Goal: Contribute content: Contribute content

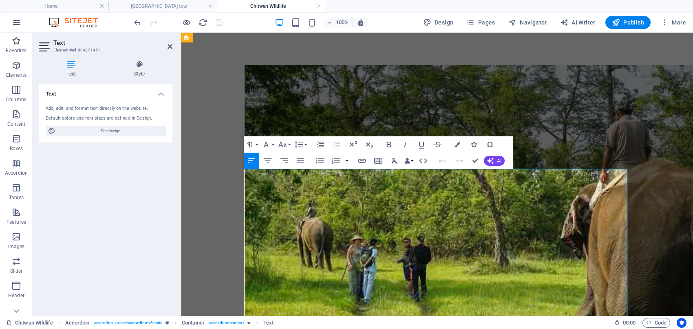
scroll to position [516, 0]
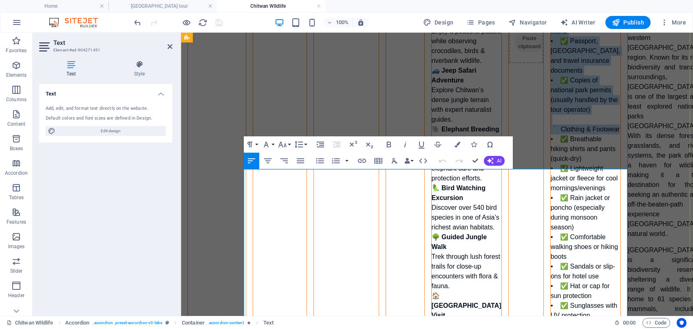
drag, startPoint x: 334, startPoint y: 196, endPoint x: 380, endPoint y: 227, distance: 55.6
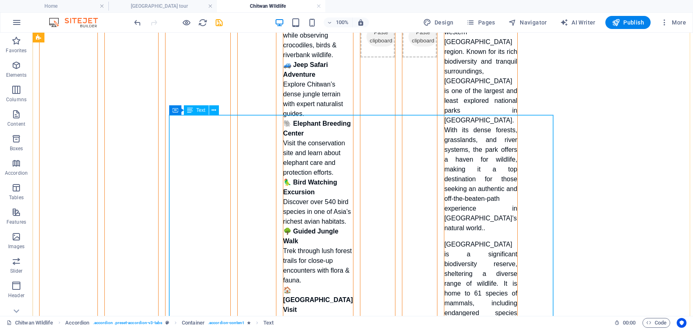
scroll to position [635, 0]
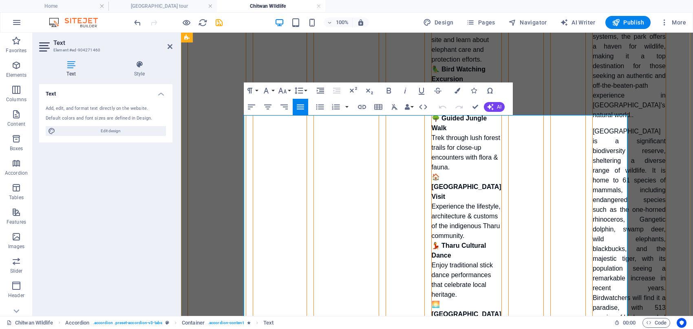
click at [593, 201] on p "Bardiya National Park is a significant biodiversity reserve, sheltering a diver…" at bounding box center [629, 321] width 73 height 391
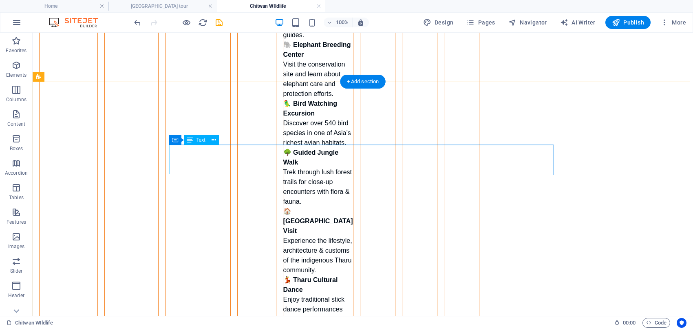
scroll to position [696, 0]
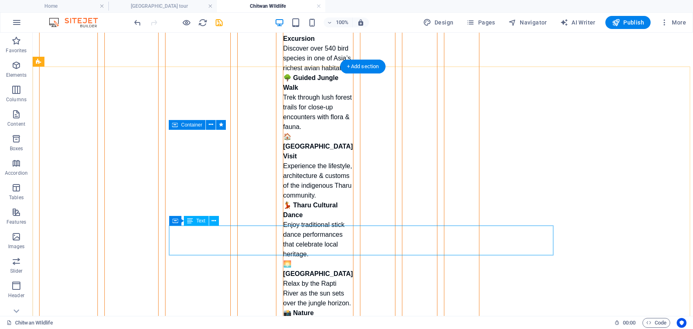
scroll to position [798, 0]
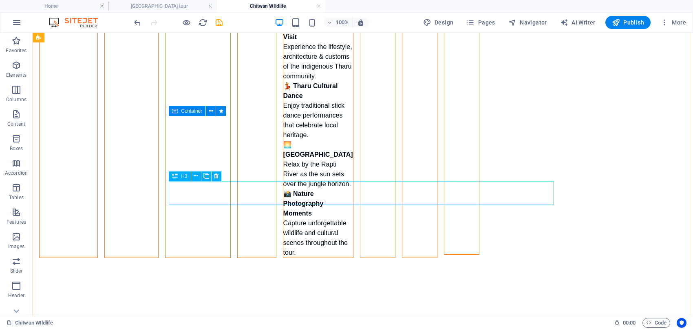
scroll to position [934, 0]
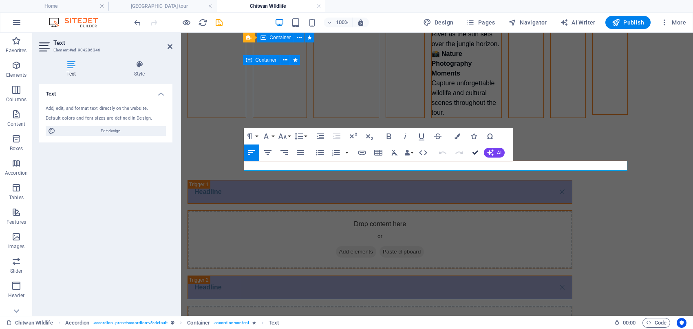
drag, startPoint x: 474, startPoint y: 150, endPoint x: 437, endPoint y: 121, distance: 47.0
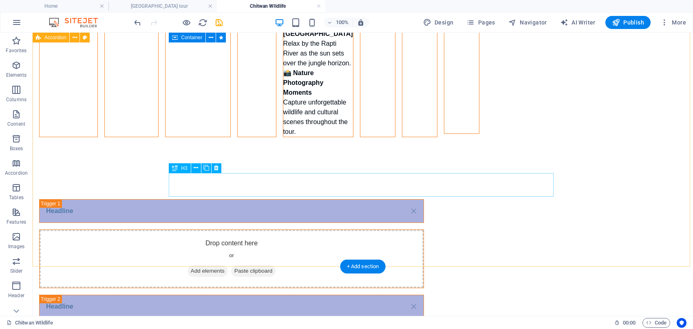
scroll to position [1019, 0]
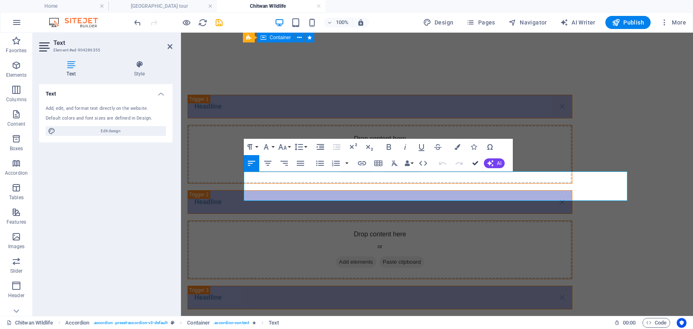
drag, startPoint x: 477, startPoint y: 163, endPoint x: 444, endPoint y: 133, distance: 44.8
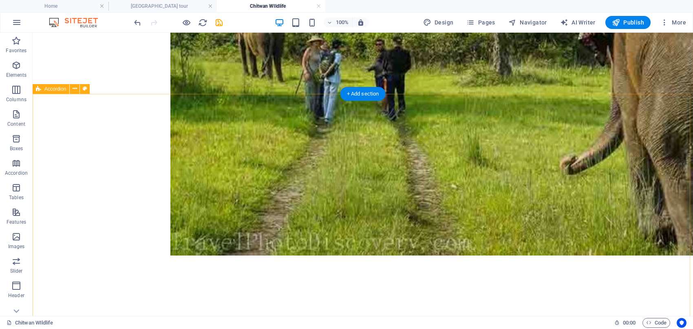
scroll to position [260, 0]
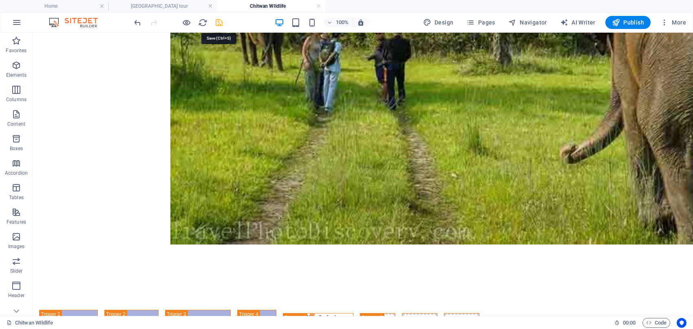
click at [219, 19] on icon "save" at bounding box center [218, 22] width 9 height 9
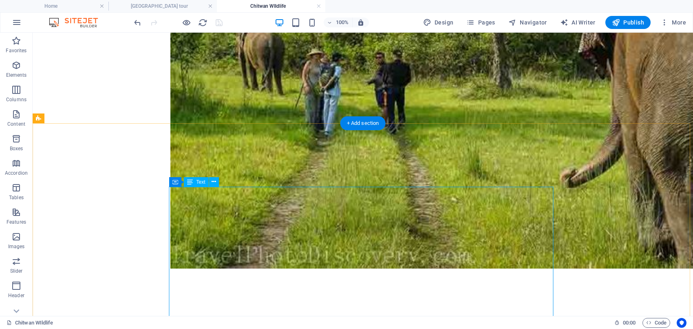
scroll to position [238, 0]
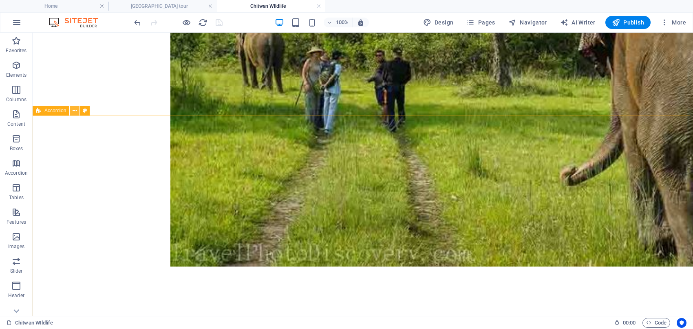
click at [74, 110] on icon at bounding box center [75, 110] width 4 height 9
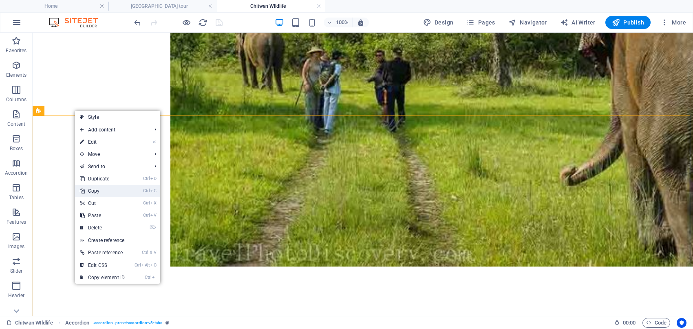
click at [111, 190] on link "Ctrl C Copy" at bounding box center [102, 191] width 55 height 12
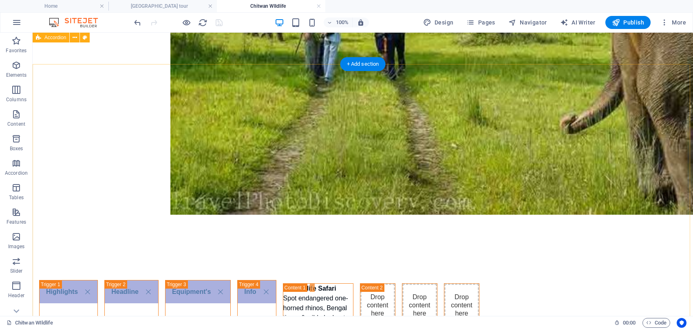
scroll to position [270, 0]
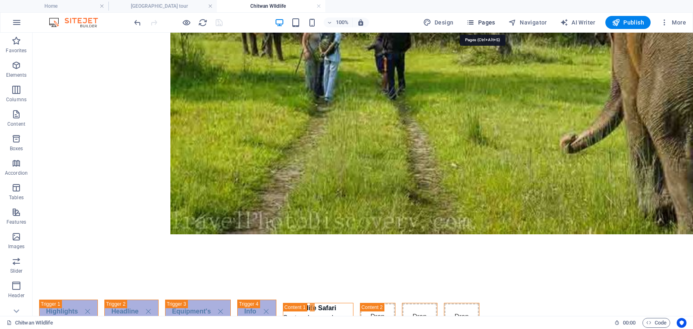
drag, startPoint x: 466, startPoint y: 17, endPoint x: 474, endPoint y: 21, distance: 9.1
click at [474, 21] on icon "button" at bounding box center [470, 22] width 8 height 8
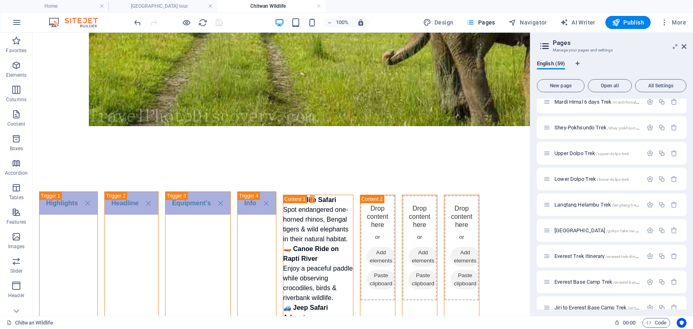
scroll to position [1061, 0]
click at [575, 203] on span "Heli Tours in [GEOGRAPHIC_DATA] /heli-tours-in-[GEOGRAPHIC_DATA]" at bounding box center [628, 205] width 149 height 6
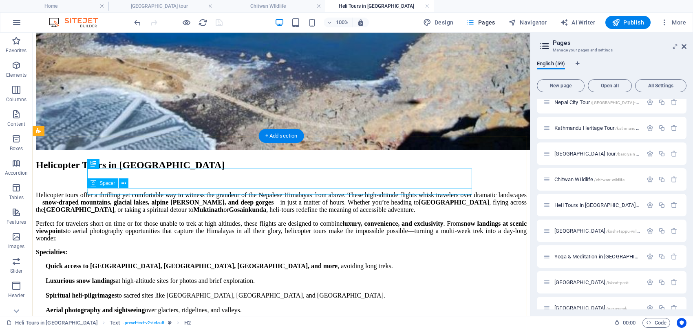
scroll to position [237, 0]
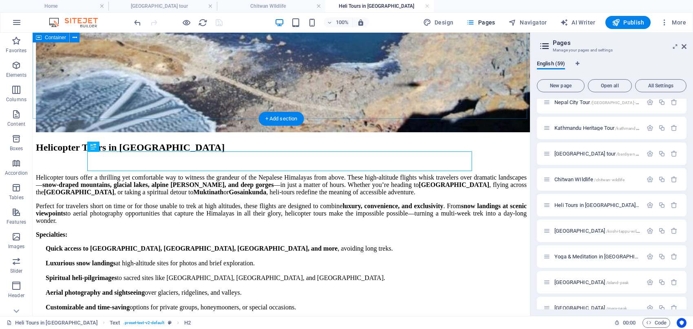
drag, startPoint x: 284, startPoint y: 126, endPoint x: 249, endPoint y: 107, distance: 39.4
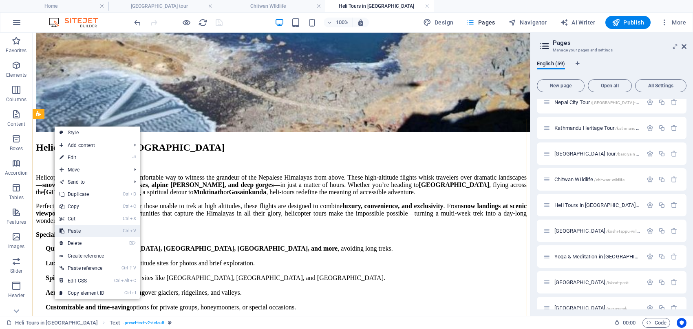
click at [100, 230] on link "Ctrl V Paste" at bounding box center [82, 231] width 55 height 12
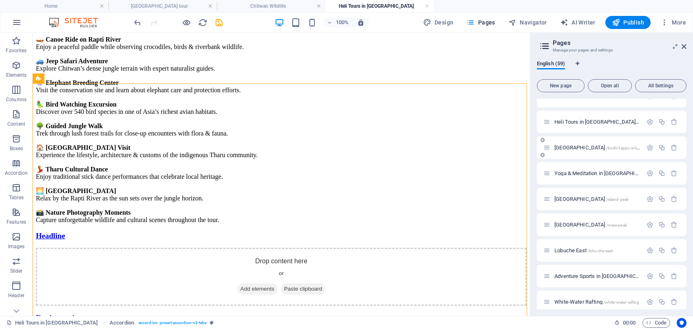
scroll to position [1146, 0]
click at [566, 143] on span "Koshi Tappu Wildlife Reserve /koshi-tappu-wildlife-reserve" at bounding box center [606, 145] width 104 height 6
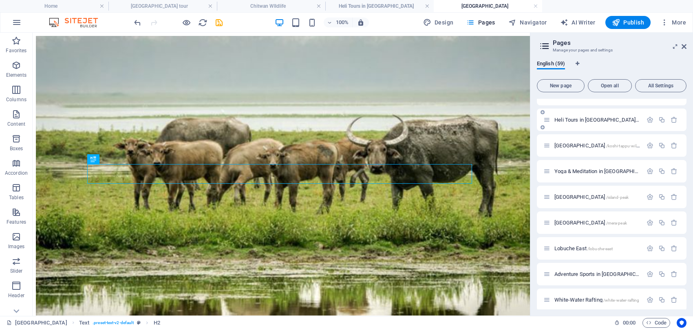
scroll to position [182, 0]
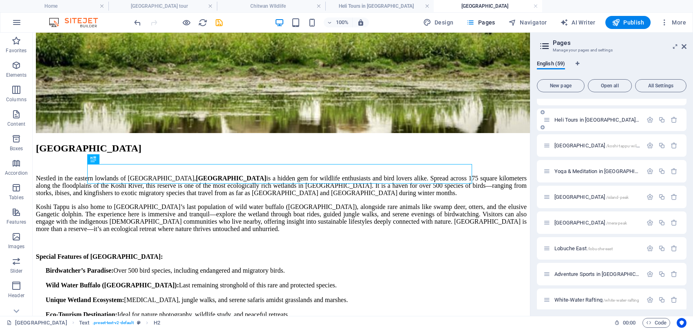
click at [577, 117] on span "Heli Tours in [GEOGRAPHIC_DATA] /heli-tours-in-[GEOGRAPHIC_DATA]" at bounding box center [628, 120] width 149 height 6
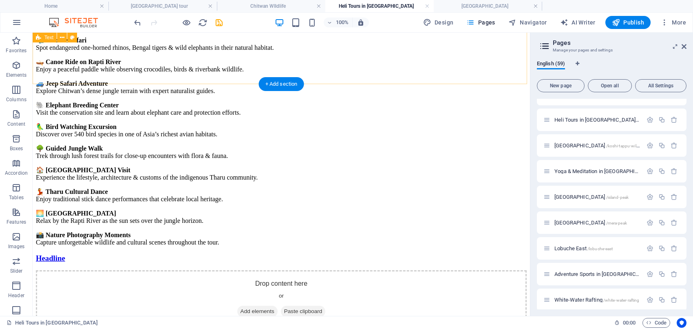
scroll to position [572, 0]
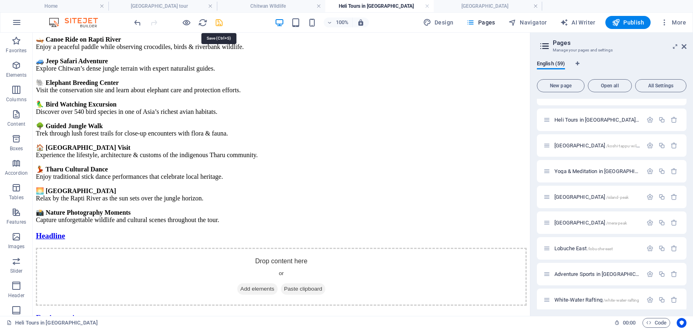
click at [215, 22] on icon "save" at bounding box center [218, 22] width 9 height 9
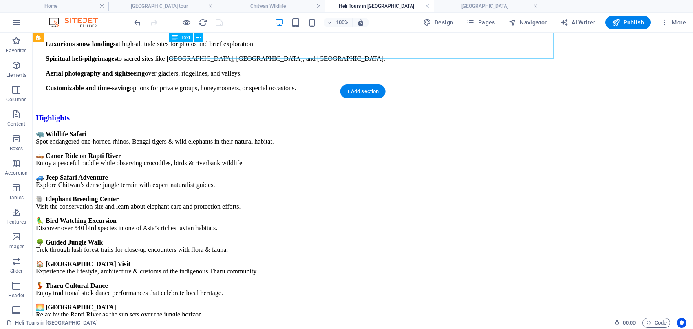
scroll to position [555, 0]
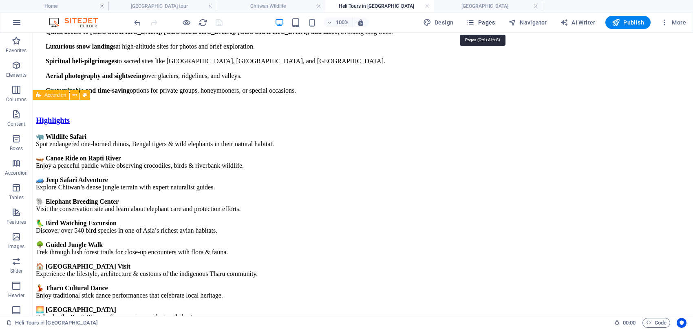
click at [475, 21] on icon "button" at bounding box center [470, 22] width 8 height 8
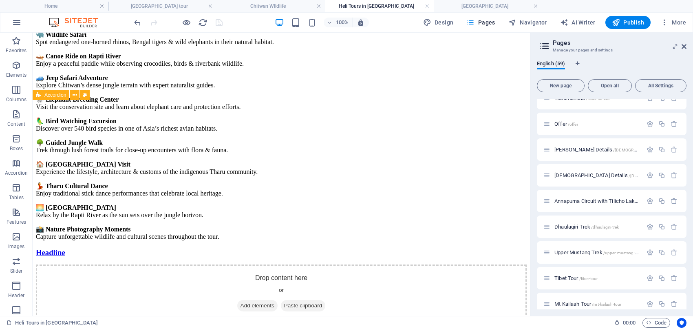
scroll to position [204, 0]
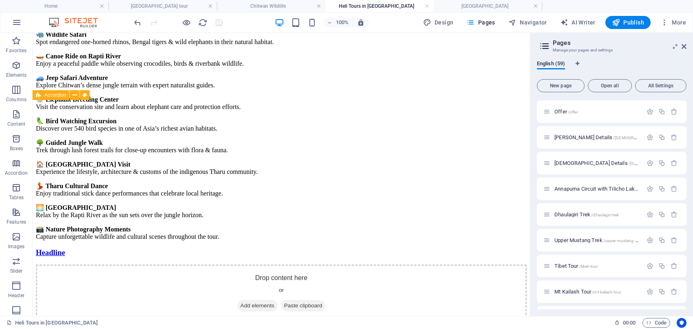
click at [534, 232] on div "English (59) New page Open all All Settings Home / Nepal Trekking /nepal-trekki…" at bounding box center [611, 185] width 163 height 262
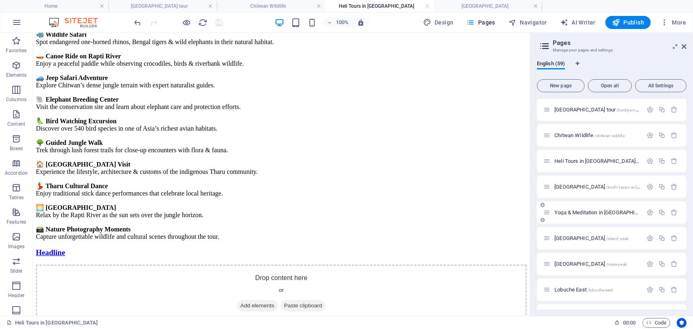
scroll to position [1104, 0]
click at [596, 185] on span "Koshi Tappu Wildlife Reserve /koshi-tappu-wildlife-reserve" at bounding box center [606, 188] width 104 height 6
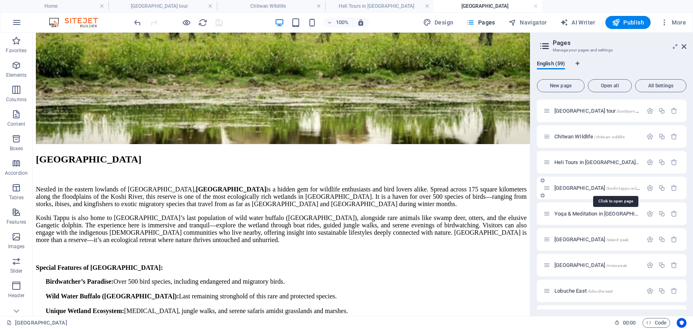
scroll to position [182, 0]
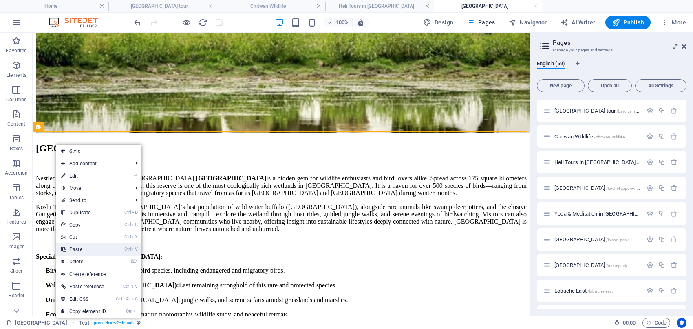
click at [94, 245] on link "Ctrl V Paste" at bounding box center [83, 249] width 55 height 12
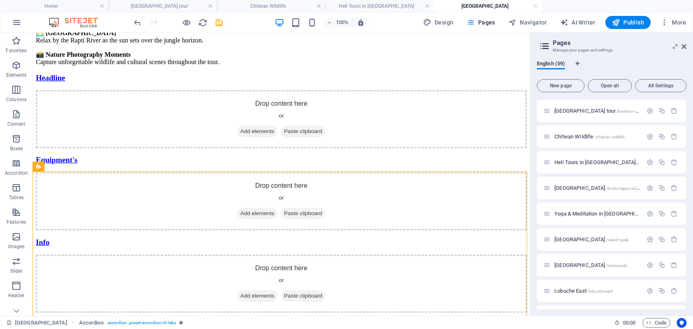
scroll to position [1967, 0]
drag, startPoint x: 529, startPoint y: 265, endPoint x: 572, endPoint y: 290, distance: 49.2
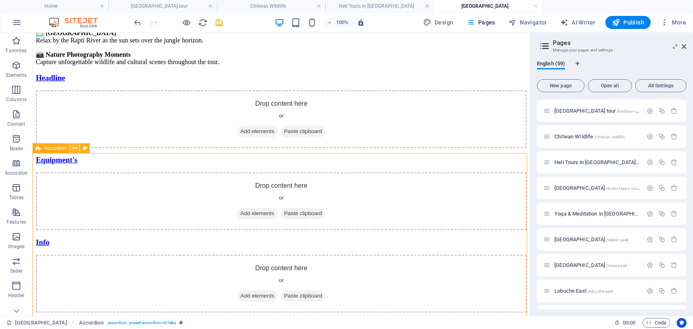
click at [74, 147] on icon at bounding box center [75, 148] width 4 height 9
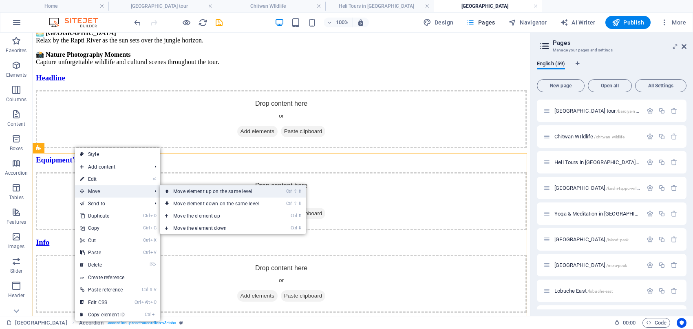
click at [187, 191] on link "Ctrl ⇧ ⬆ Move element up on the same level" at bounding box center [217, 191] width 115 height 12
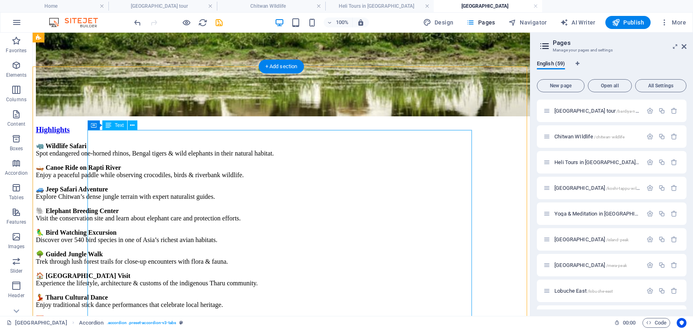
scroll to position [180, 0]
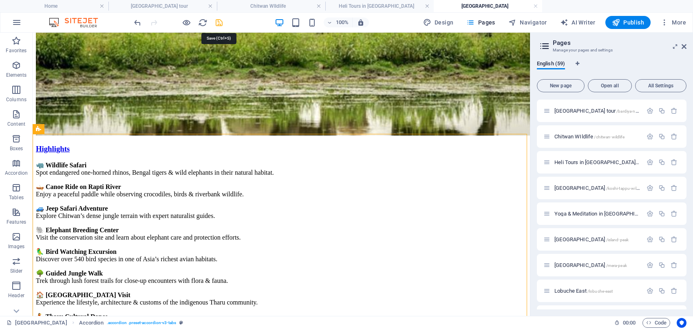
drag, startPoint x: 218, startPoint y: 21, endPoint x: 276, endPoint y: 38, distance: 59.8
click at [218, 21] on icon "save" at bounding box center [218, 22] width 9 height 9
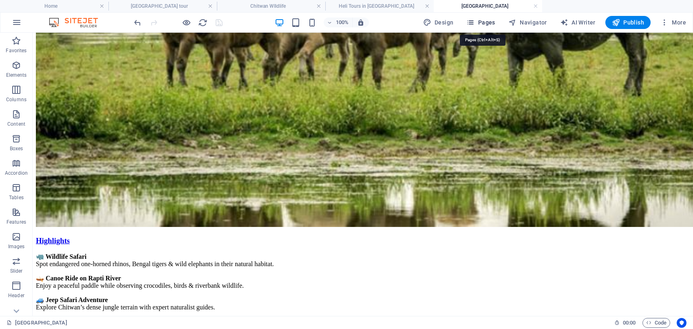
click at [474, 20] on icon "button" at bounding box center [470, 22] width 8 height 8
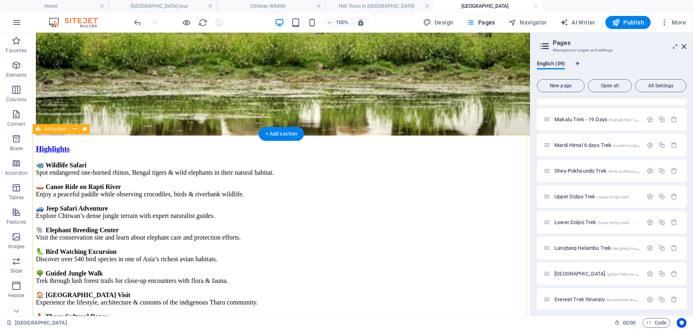
scroll to position [510, 0]
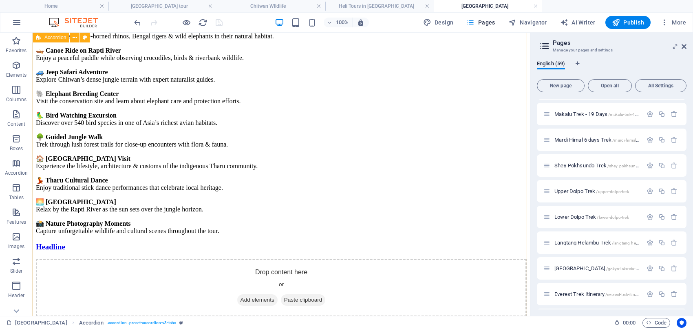
scroll to position [265, 0]
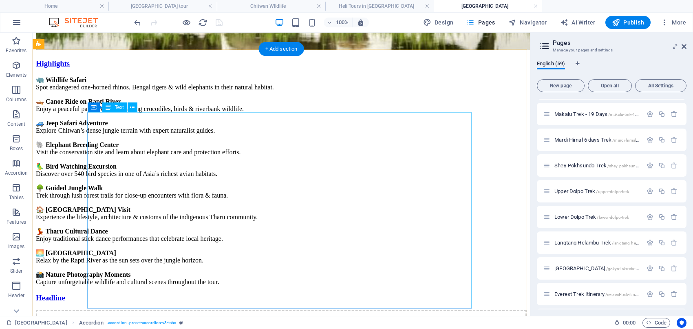
click at [192, 154] on div "🦏 Wildlife Safari Spot endangered one-horned rhinos, Bengal tigers & wild eleph…" at bounding box center [281, 181] width 491 height 210
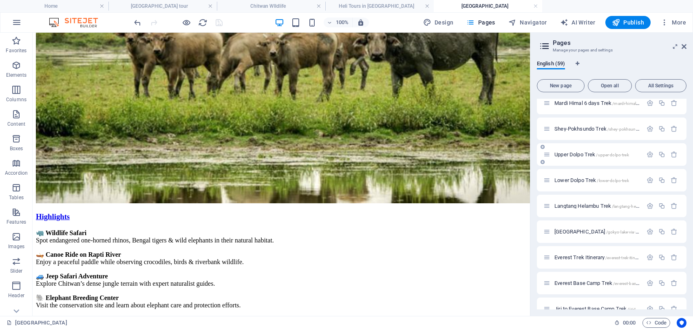
scroll to position [577, 0]
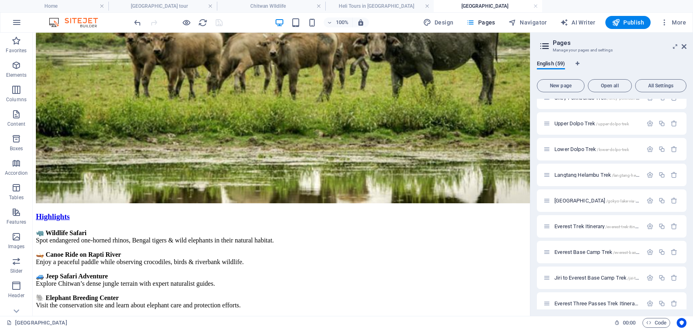
click at [532, 165] on div at bounding box center [531, 174] width 2 height 283
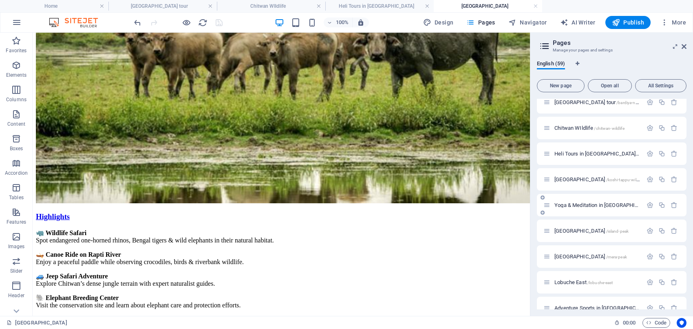
click at [589, 204] on span "Yoga & Meditation in Nepal /yoga-meditation-in-nepal" at bounding box center [644, 205] width 181 height 6
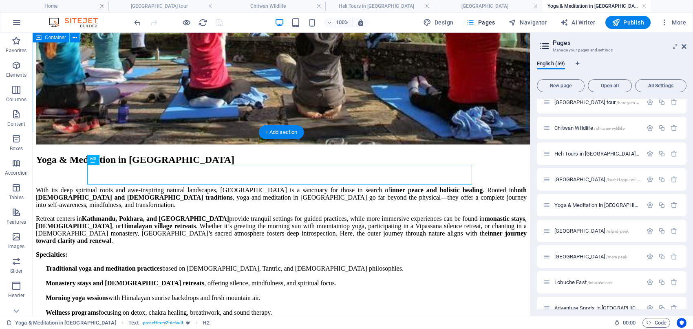
scroll to position [223, 0]
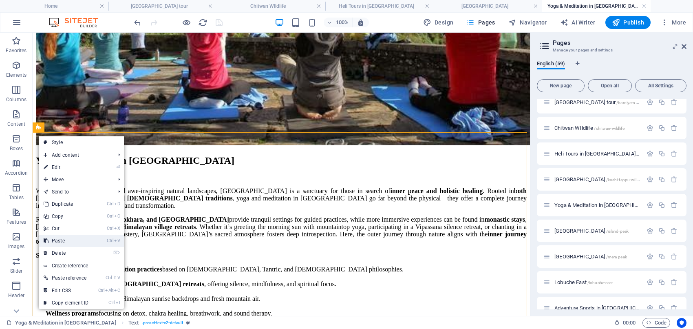
click at [77, 239] on link "Ctrl V Paste" at bounding box center [66, 240] width 55 height 12
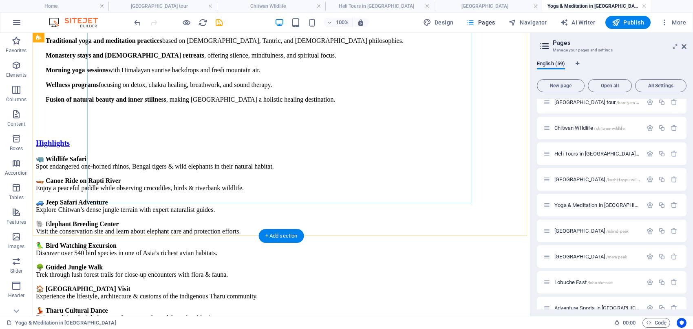
scroll to position [513, 0]
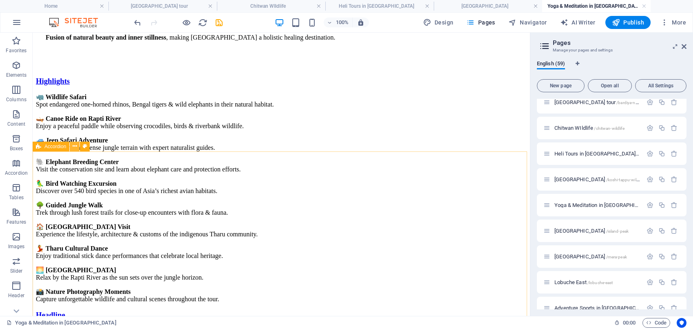
click at [74, 147] on icon at bounding box center [75, 146] width 4 height 9
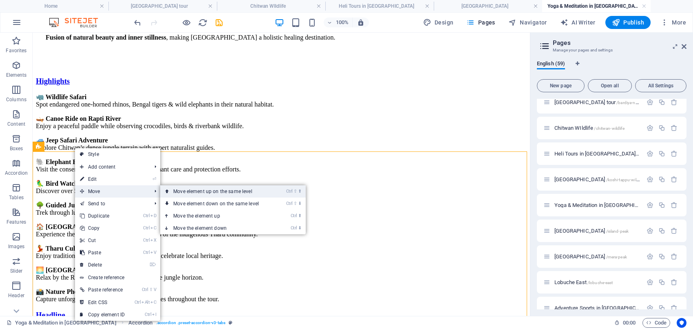
click at [190, 191] on link "Ctrl ⇧ ⬆ Move element up on the same level" at bounding box center [217, 191] width 115 height 12
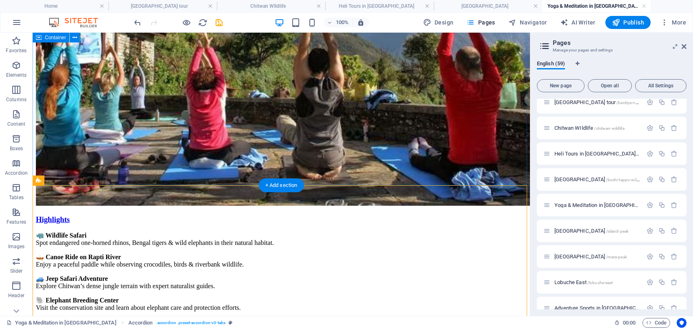
scroll to position [170, 0]
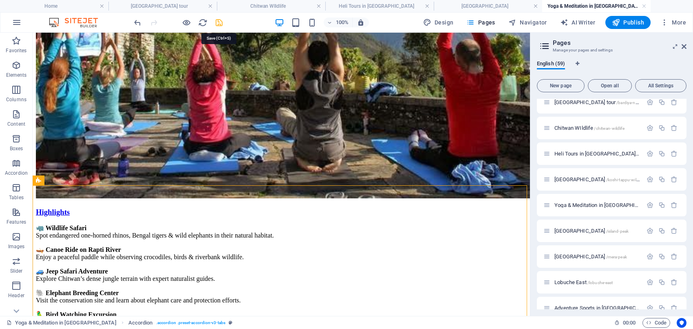
click at [219, 21] on icon "save" at bounding box center [218, 22] width 9 height 9
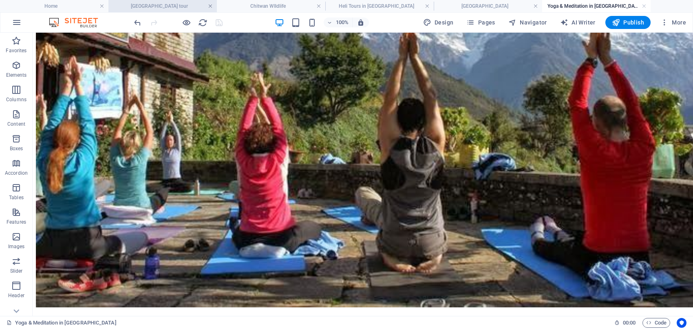
click at [209, 5] on link at bounding box center [210, 6] width 5 height 8
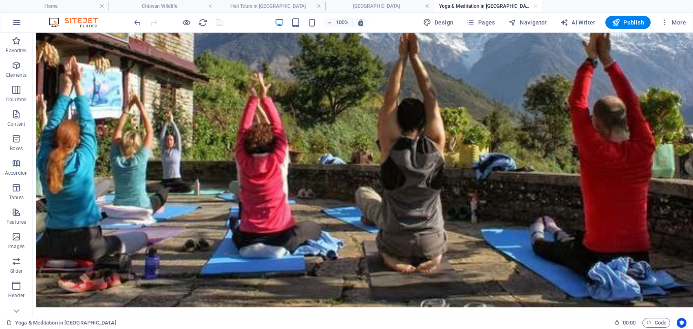
click at [209, 5] on link at bounding box center [210, 6] width 5 height 8
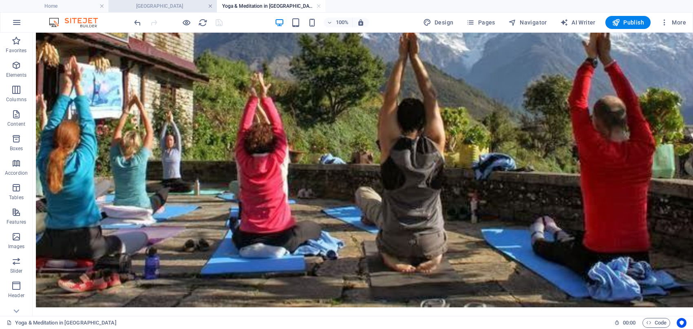
click at [209, 5] on link at bounding box center [210, 6] width 5 height 8
click at [172, 5] on h4 "Yoga & Meditation in [GEOGRAPHIC_DATA]" at bounding box center [162, 6] width 108 height 9
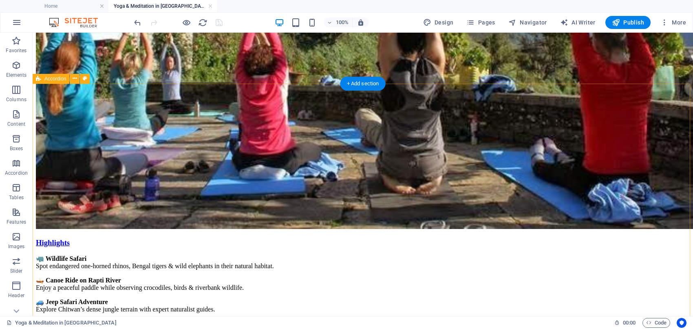
scroll to position [237, 0]
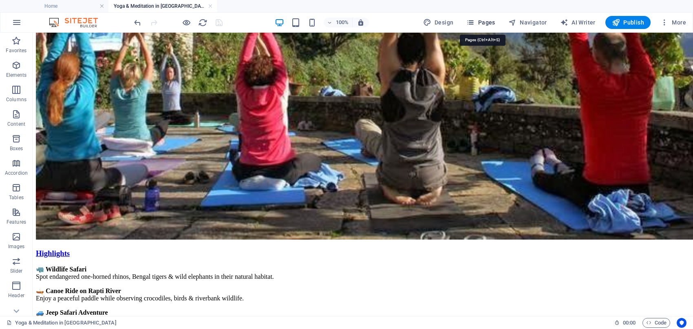
click at [475, 20] on icon "button" at bounding box center [470, 22] width 8 height 8
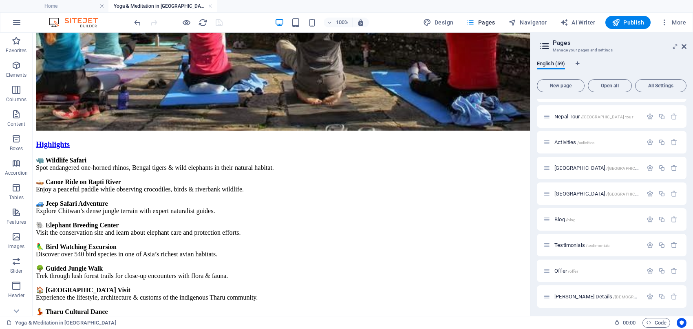
scroll to position [51, 0]
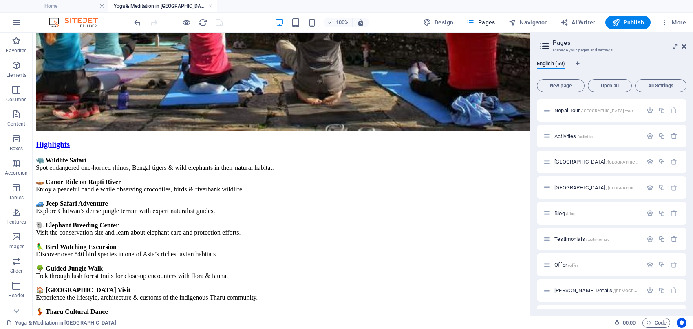
click at [530, 185] on div at bounding box center [531, 174] width 2 height 283
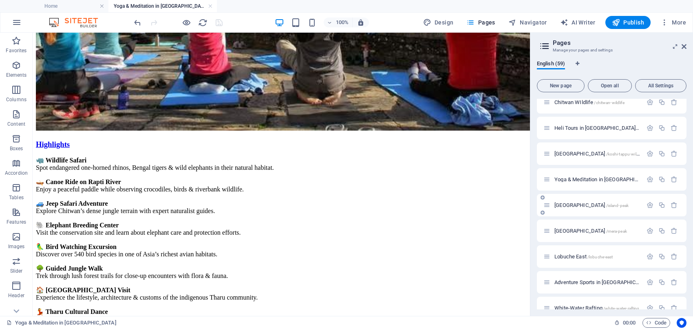
click at [573, 202] on span "Island Peak /island-peak" at bounding box center [591, 205] width 74 height 6
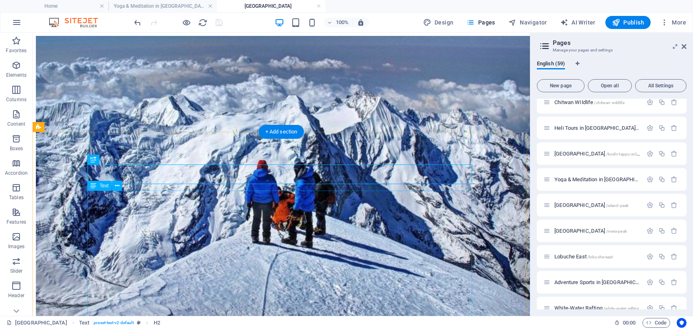
scroll to position [182, 0]
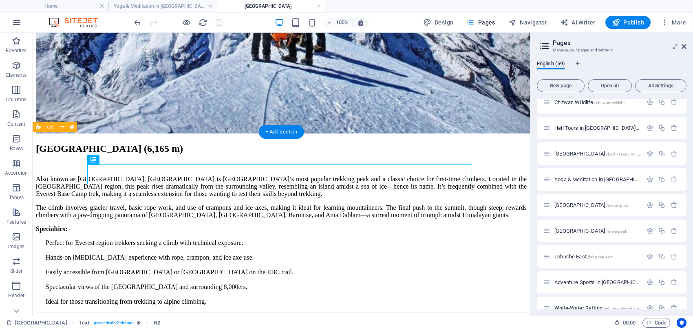
click at [104, 154] on div "Island Peak (6,165 m)" at bounding box center [281, 148] width 491 height 11
click at [121, 154] on div "Island Peak (6,165 m)" at bounding box center [281, 148] width 491 height 11
click at [138, 154] on div "Island Peak (6,165 m)" at bounding box center [281, 148] width 491 height 11
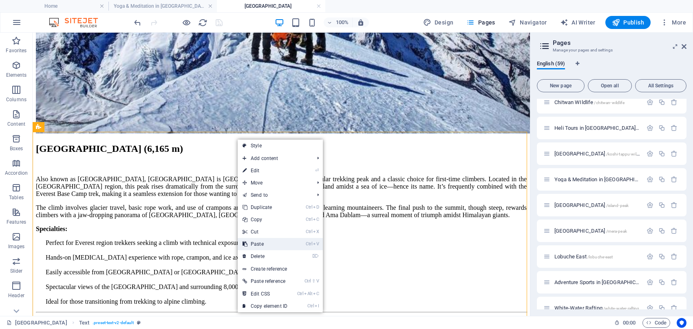
click at [270, 243] on link "Ctrl V Paste" at bounding box center [265, 244] width 55 height 12
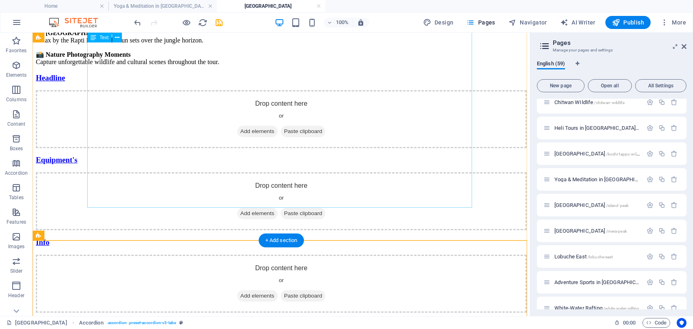
scroll to position [4717, 0]
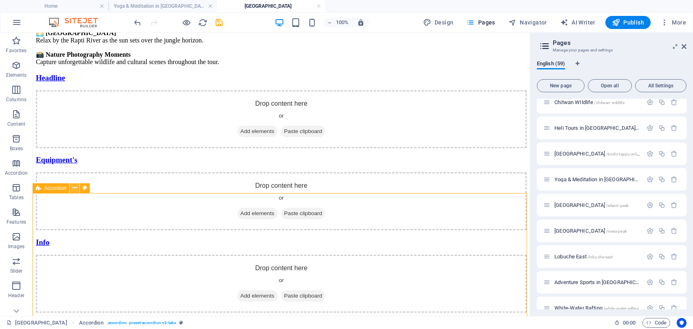
click at [75, 184] on icon at bounding box center [75, 187] width 4 height 9
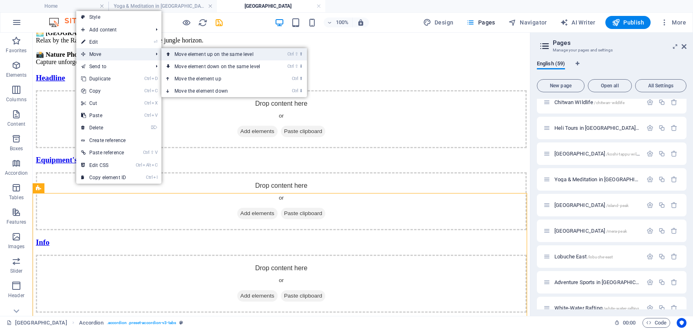
click at [220, 54] on link "Ctrl ⇧ ⬆ Move element up on the same level" at bounding box center [218, 54] width 115 height 12
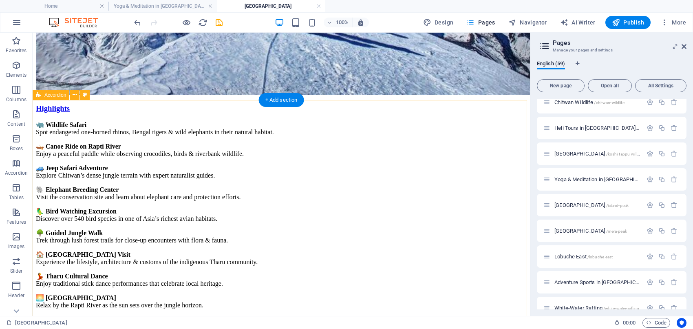
scroll to position [214, 0]
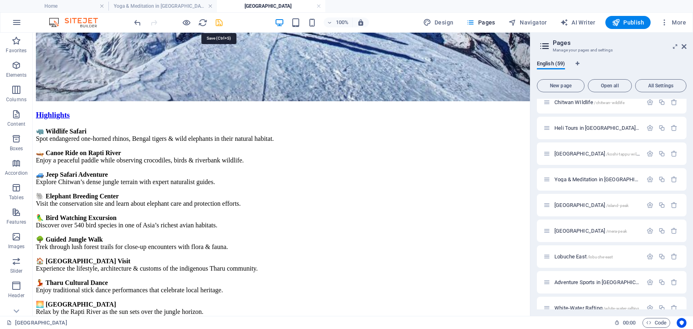
click at [219, 24] on icon "save" at bounding box center [218, 22] width 9 height 9
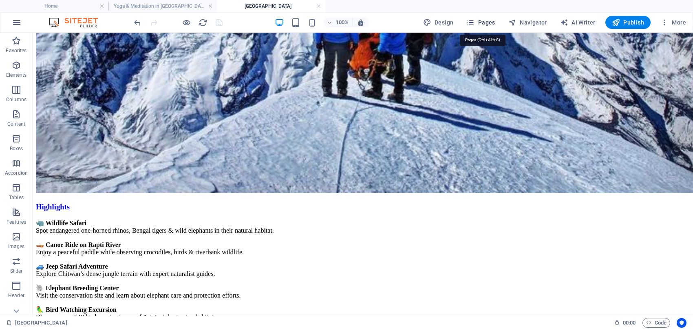
click at [475, 24] on icon "button" at bounding box center [470, 22] width 8 height 8
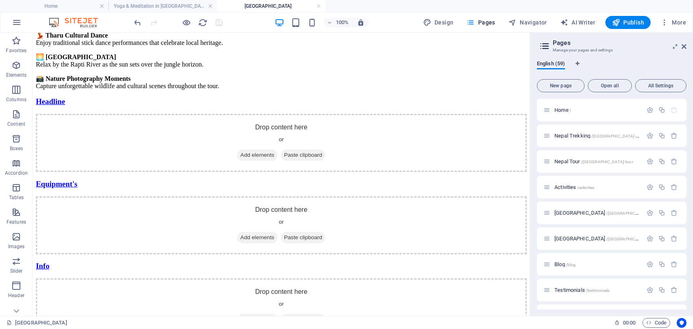
scroll to position [1164, 0]
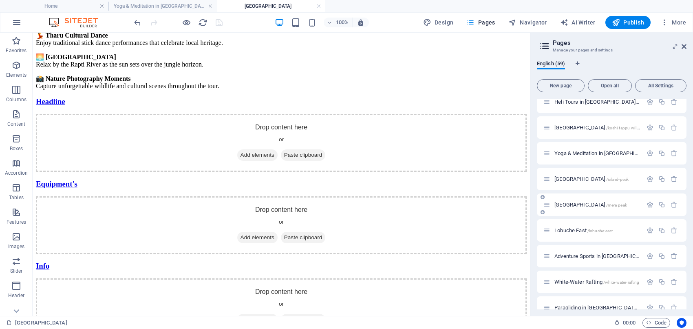
click at [570, 203] on span "Mera Peak /mera-peak" at bounding box center [590, 204] width 73 height 6
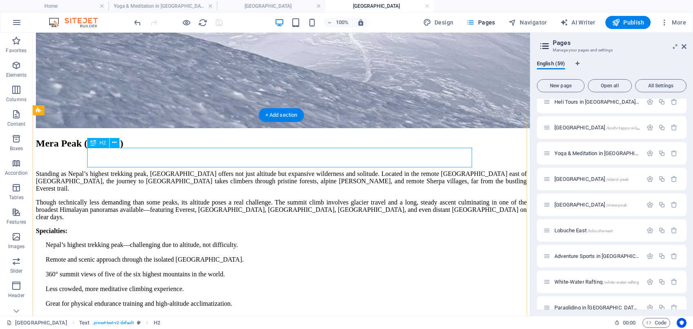
scroll to position [239, 0]
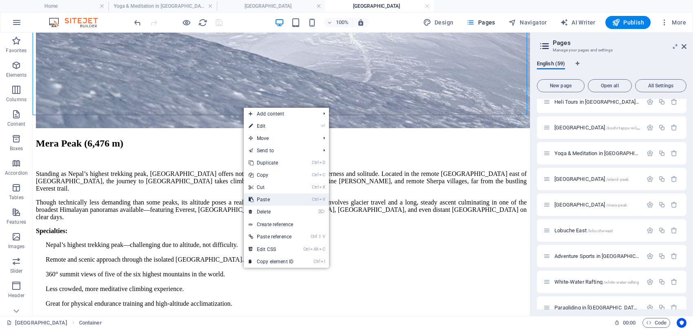
click at [284, 196] on link "Ctrl V Paste" at bounding box center [271, 199] width 55 height 12
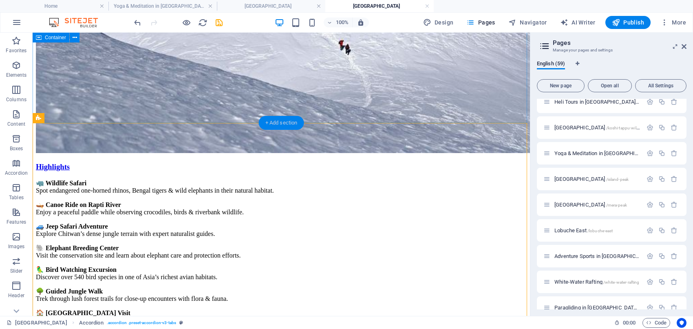
scroll to position [255, 0]
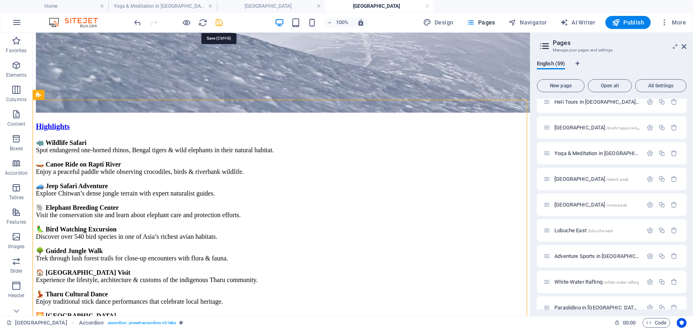
click at [217, 22] on icon "save" at bounding box center [218, 22] width 9 height 9
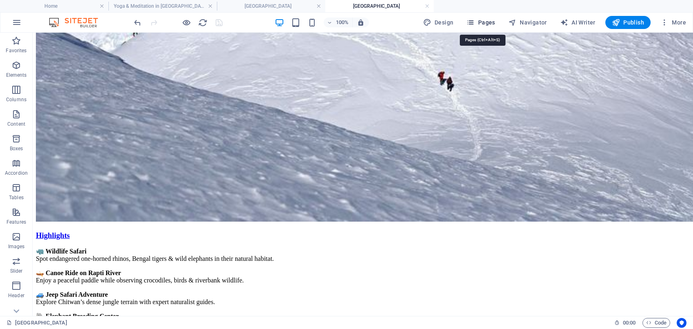
click at [473, 21] on icon "button" at bounding box center [470, 22] width 8 height 8
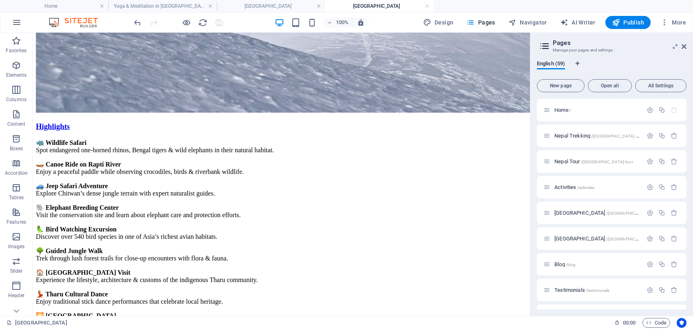
click at [533, 188] on div "English (59) New page Open all All Settings Home / Nepal Trekking /nepal-trekki…" at bounding box center [611, 185] width 163 height 262
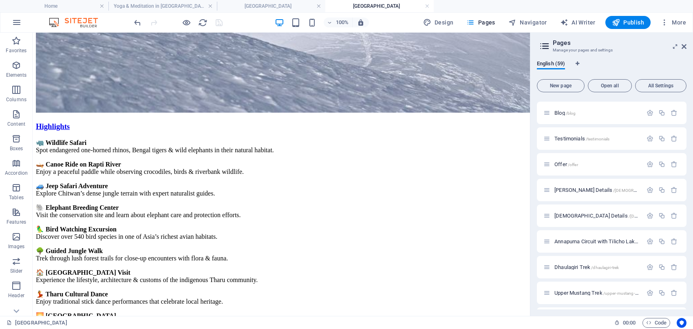
scroll to position [153, 0]
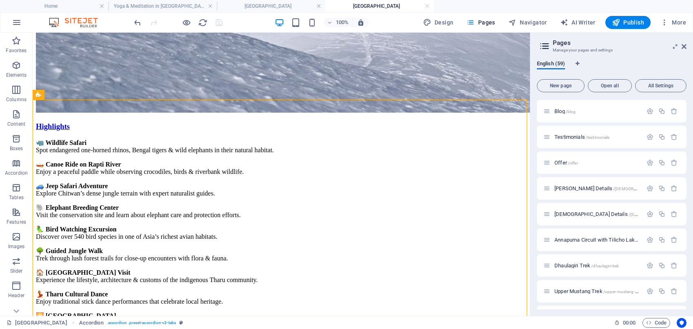
click at [533, 148] on div "English (59) New page Open all All Settings Home / Nepal Trekking /nepal-trekki…" at bounding box center [611, 185] width 163 height 262
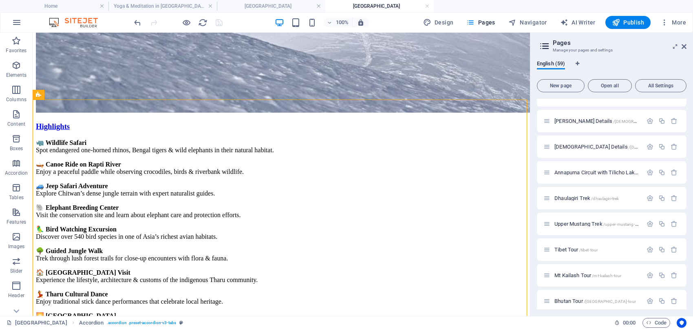
scroll to position [221, 0]
click at [534, 180] on div "English (59) New page Open all All Settings Home / Nepal Trekking /nepal-trekki…" at bounding box center [611, 185] width 163 height 262
click at [533, 178] on div "English (59) New page Open all All Settings Home / Nepal Trekking /nepal-trekki…" at bounding box center [611, 185] width 163 height 262
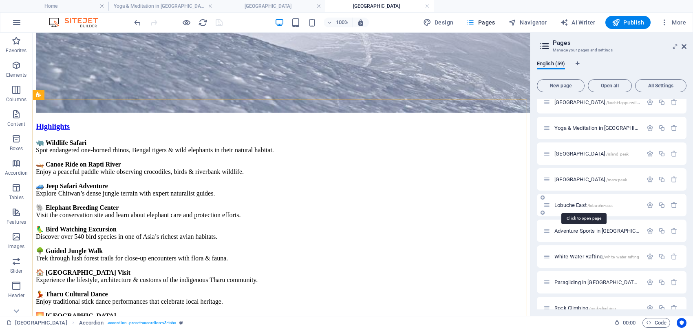
click at [561, 203] on span "Lobuche East /lobuche-east" at bounding box center [583, 205] width 58 height 6
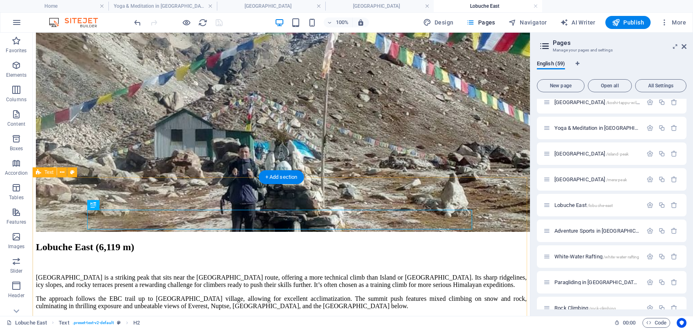
scroll to position [300, 0]
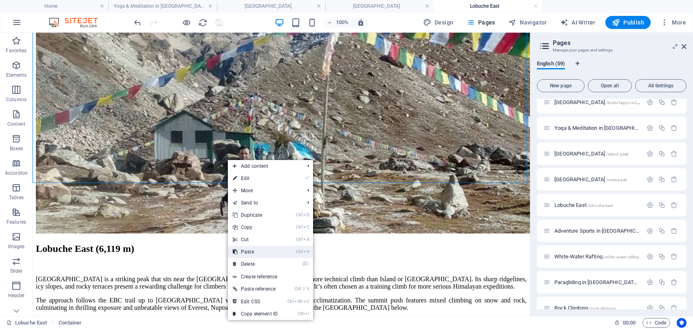
click at [270, 248] on link "Ctrl V Paste" at bounding box center [255, 251] width 55 height 12
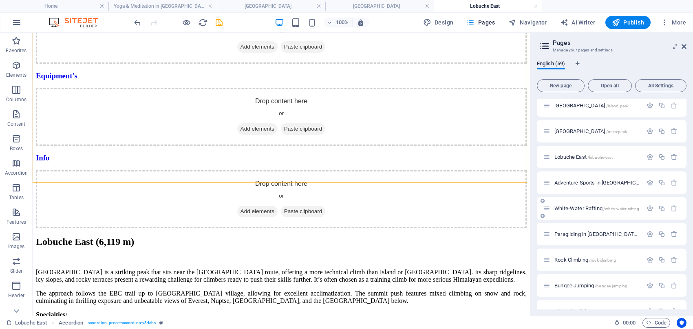
scroll to position [1240, 0]
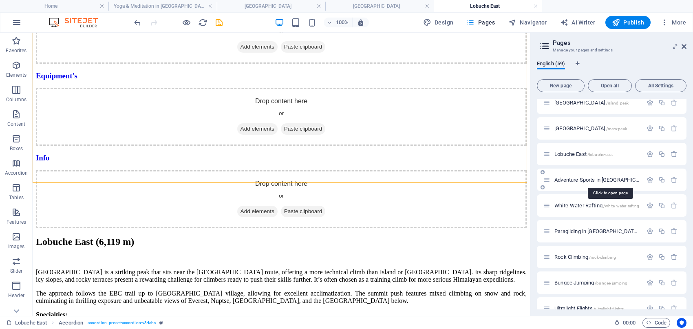
click at [567, 177] on span "Adventure Sports in Nepal /adventure-sports-in-nepal" at bounding box center [643, 180] width 179 height 6
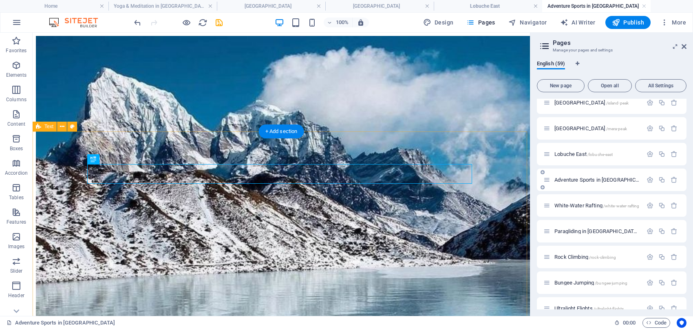
scroll to position [425, 0]
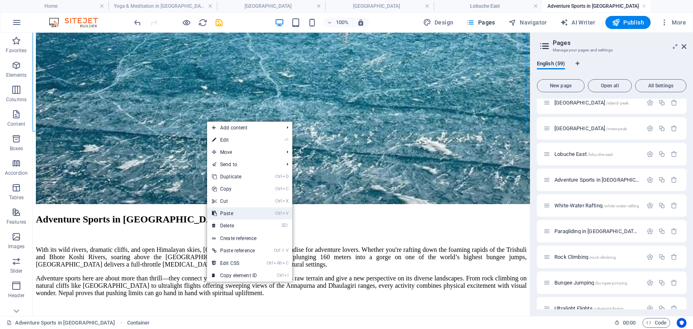
click at [242, 210] on link "Ctrl V Paste" at bounding box center [234, 213] width 55 height 12
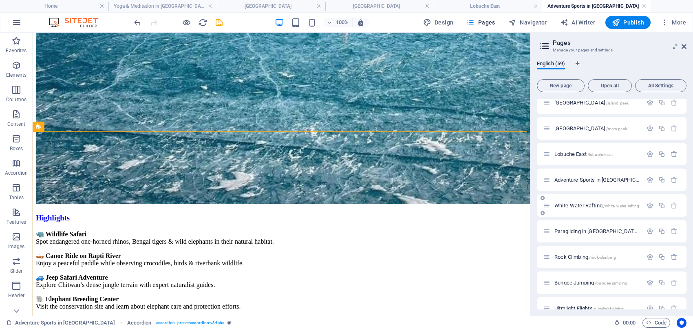
click at [573, 206] on span "White-Water Rafting /white-water-rafting" at bounding box center [596, 205] width 85 height 6
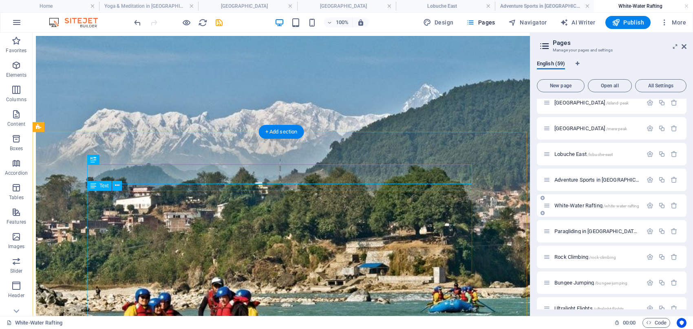
scroll to position [250, 0]
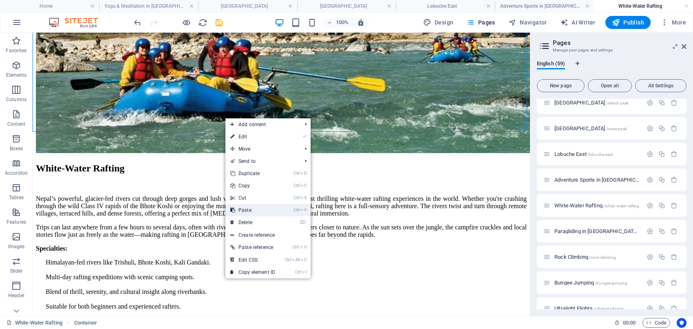
click at [265, 209] on link "Ctrl V Paste" at bounding box center [252, 210] width 55 height 12
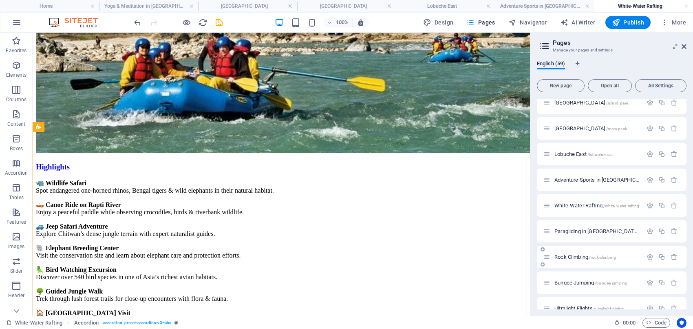
click at [574, 229] on span "Paragliding in Pokhara /paragliding-in-pokhara" at bounding box center [618, 231] width 128 height 6
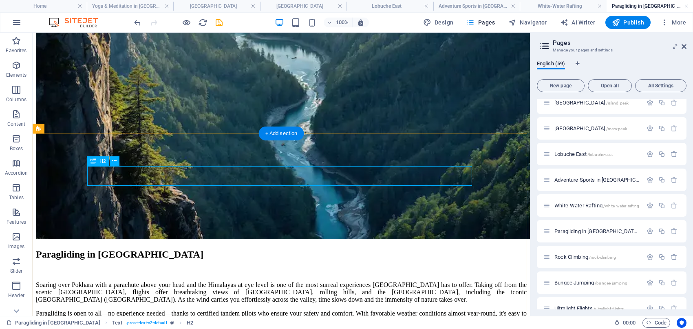
scroll to position [461, 0]
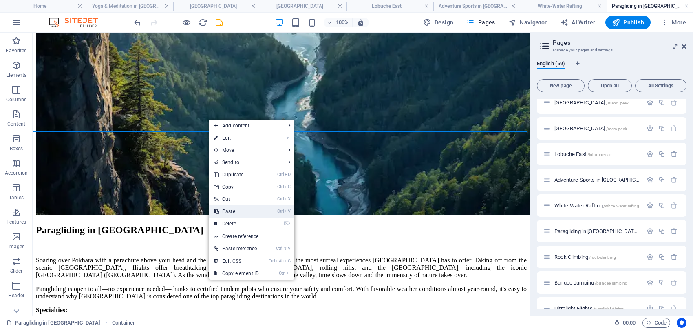
click at [243, 208] on link "Ctrl V Paste" at bounding box center [236, 211] width 55 height 12
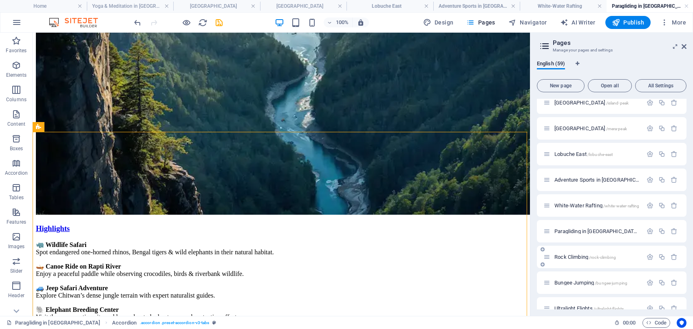
click at [570, 254] on span "Rock Climbing /rock-climbing" at bounding box center [585, 257] width 62 height 6
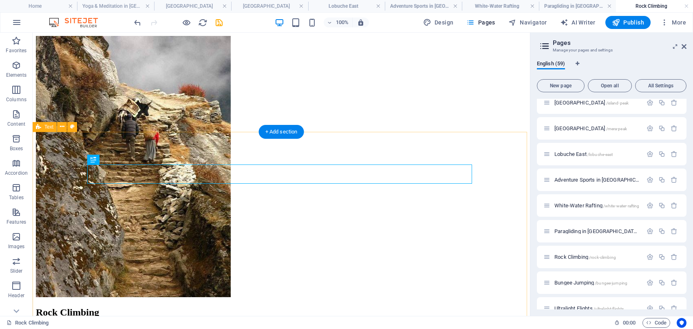
scroll to position [227, 0]
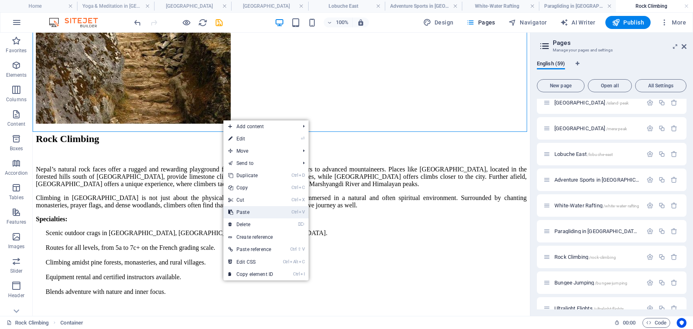
click at [258, 208] on link "Ctrl V Paste" at bounding box center [250, 212] width 55 height 12
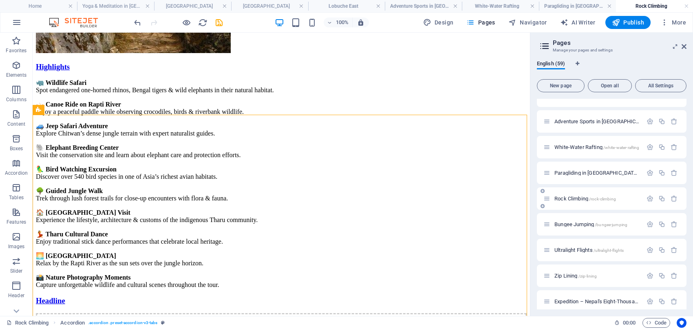
scroll to position [1304, 0]
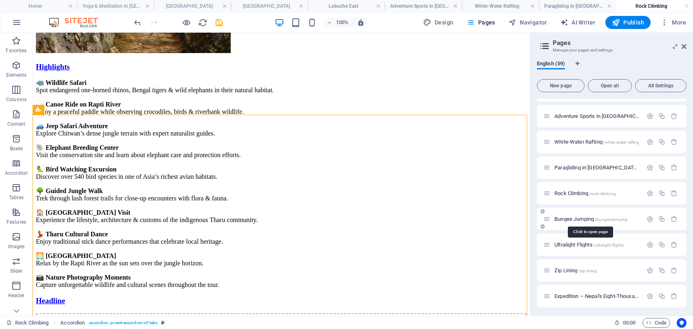
click at [570, 217] on span "Bungee Jumping /bungee-jumping" at bounding box center [590, 219] width 73 height 6
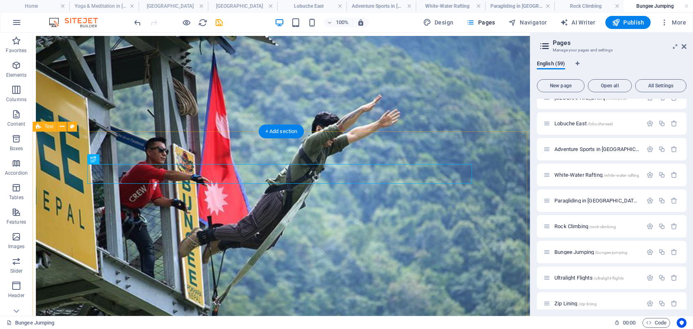
scroll to position [223, 0]
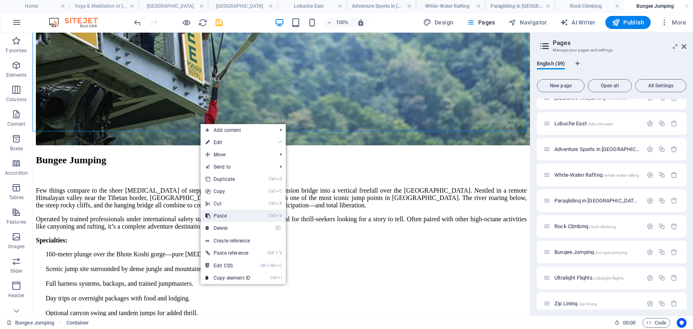
click at [238, 215] on link "Ctrl V Paste" at bounding box center [228, 216] width 55 height 12
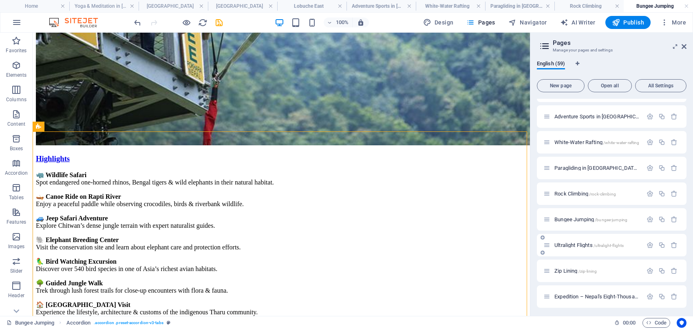
scroll to position [1304, 0]
click at [565, 243] on span "Ultralight Flights /ultralight-flights" at bounding box center [588, 244] width 69 height 6
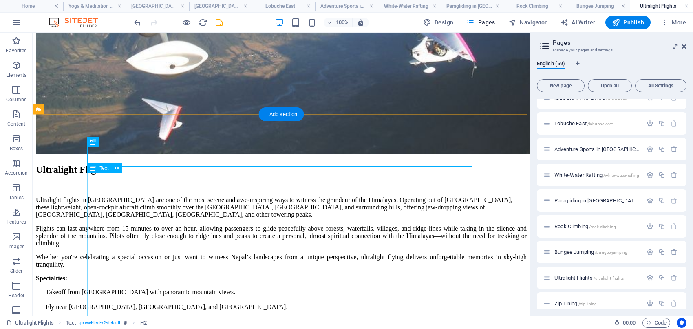
scroll to position [273, 0]
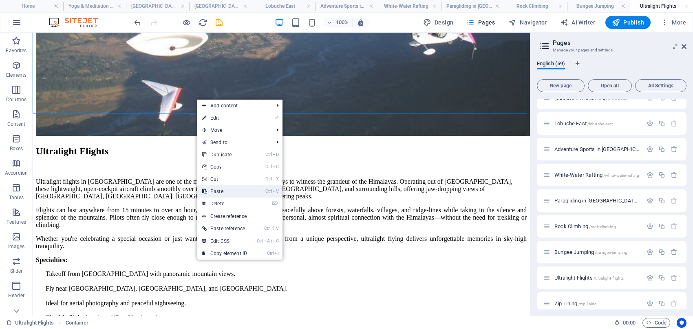
click at [241, 192] on link "Ctrl V Paste" at bounding box center [224, 191] width 55 height 12
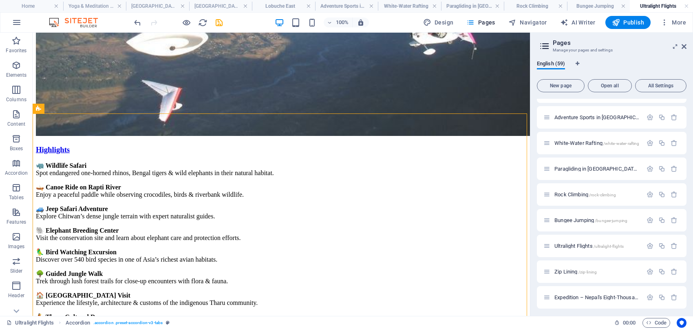
scroll to position [1304, 0]
click at [567, 270] on span "Zip Lining /zip-lining" at bounding box center [575, 270] width 42 height 6
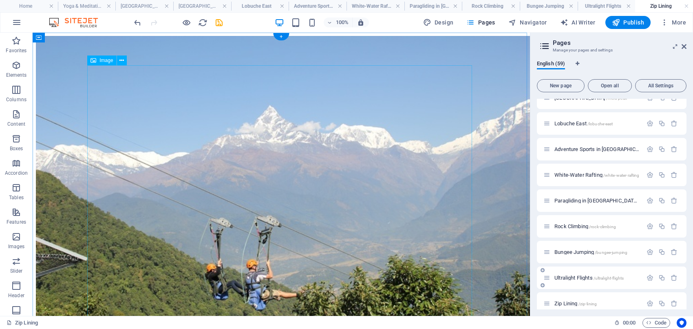
scroll to position [223, 0]
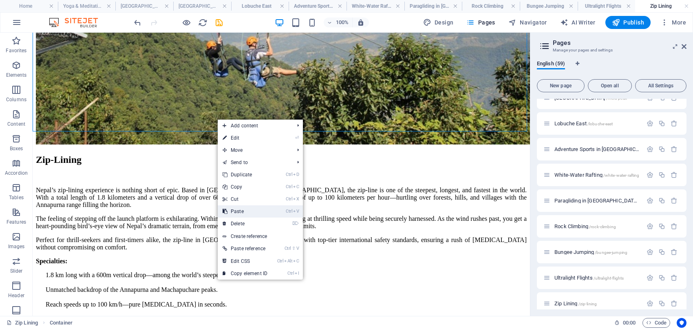
click at [250, 213] on link "Ctrl V Paste" at bounding box center [245, 211] width 55 height 12
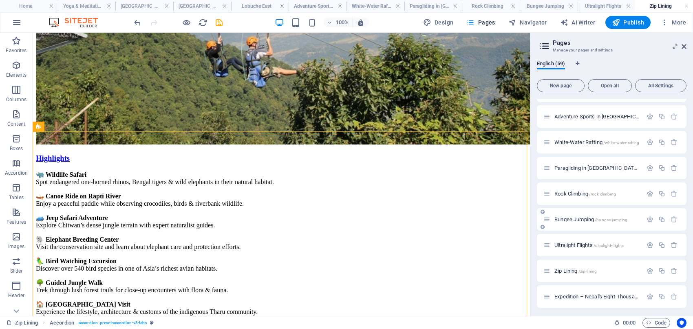
scroll to position [1304, 0]
click at [563, 293] on span "Expedition – Nepal's Eight-Thousanders /expedition-nepal-s-eight-thousanders" at bounding box center [652, 296] width 197 height 6
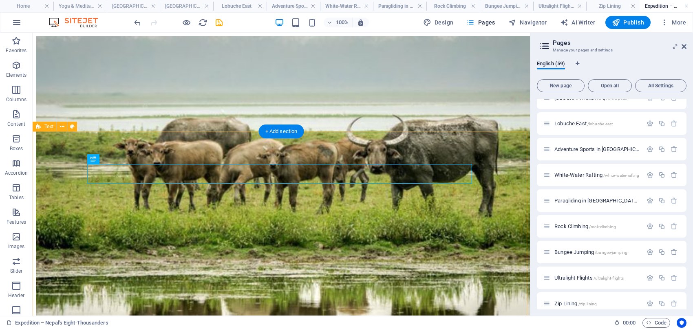
scroll to position [182, 0]
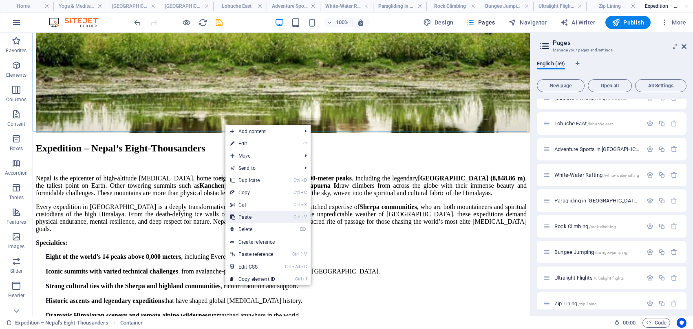
click at [260, 213] on link "Ctrl V Paste" at bounding box center [252, 217] width 55 height 12
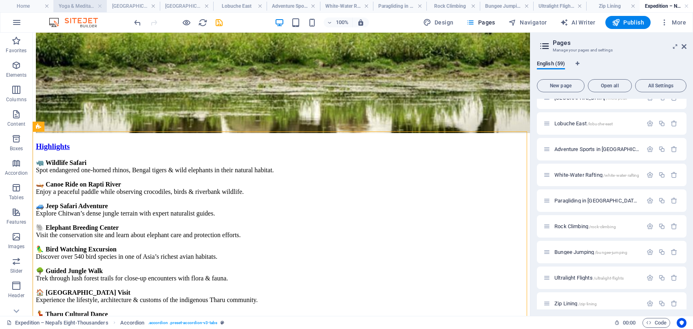
click at [71, 5] on h4 "Yoga & Meditation in [GEOGRAPHIC_DATA]" at bounding box center [79, 6] width 53 height 9
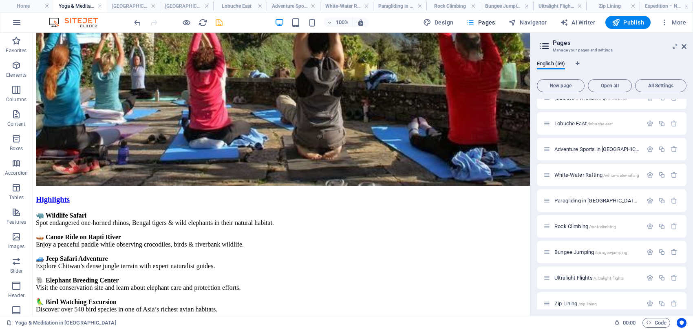
scroll to position [237, 0]
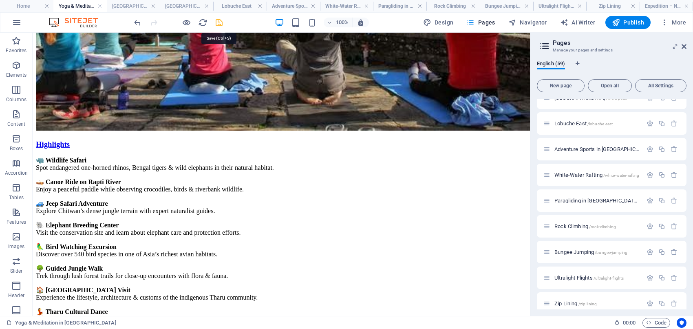
click at [219, 24] on icon "save" at bounding box center [218, 22] width 9 height 9
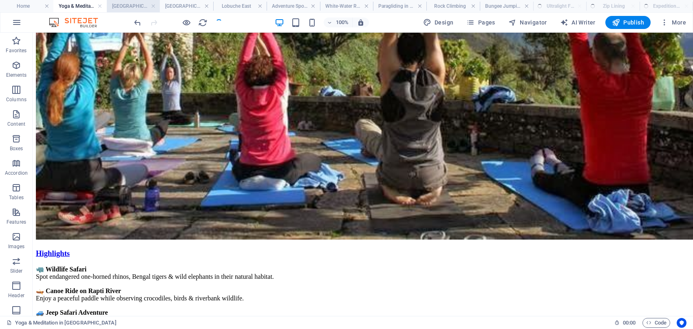
click at [130, 3] on h4 "[GEOGRAPHIC_DATA]" at bounding box center [133, 6] width 53 height 9
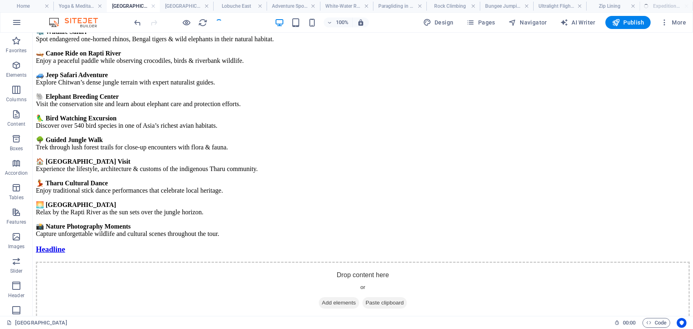
scroll to position [461, 0]
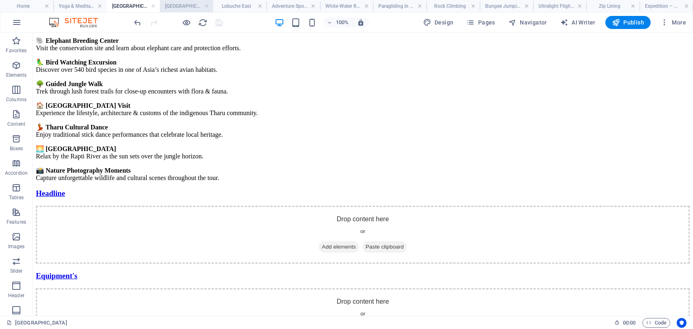
click at [181, 5] on h4 "[GEOGRAPHIC_DATA]" at bounding box center [186, 6] width 53 height 9
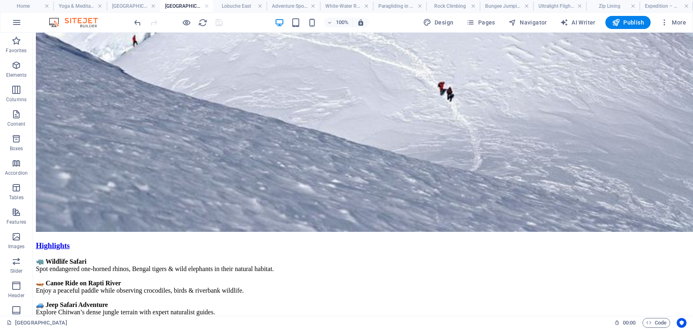
scroll to position [255, 0]
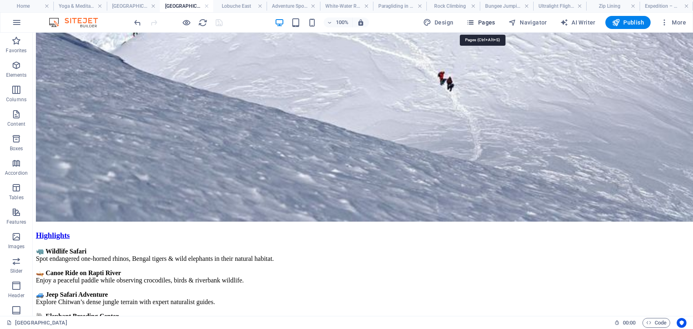
click at [474, 20] on icon "button" at bounding box center [470, 22] width 8 height 8
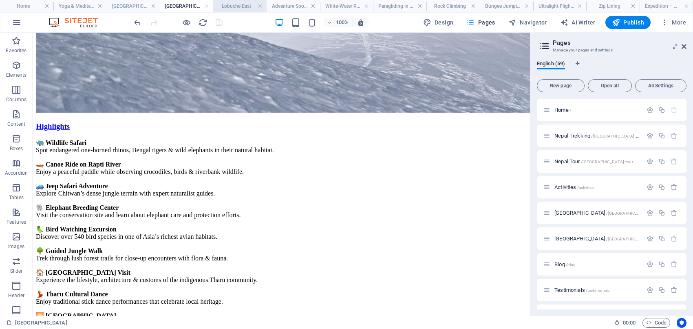
click at [236, 5] on h4 "Lobuche East" at bounding box center [239, 6] width 53 height 9
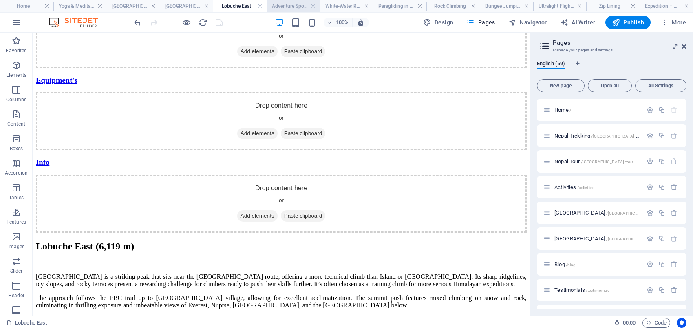
scroll to position [787, 0]
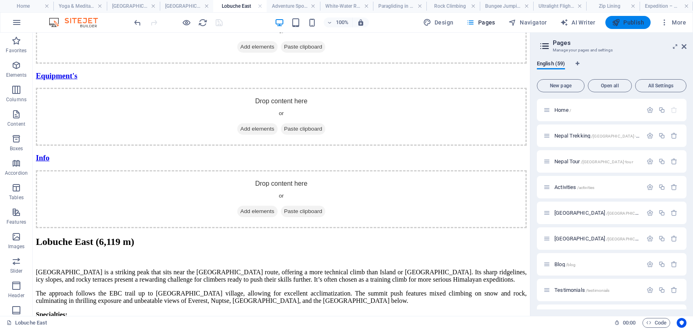
drag, startPoint x: 634, startPoint y: 21, endPoint x: 540, endPoint y: 29, distance: 94.1
click at [634, 21] on span "Publish" at bounding box center [628, 22] width 32 height 8
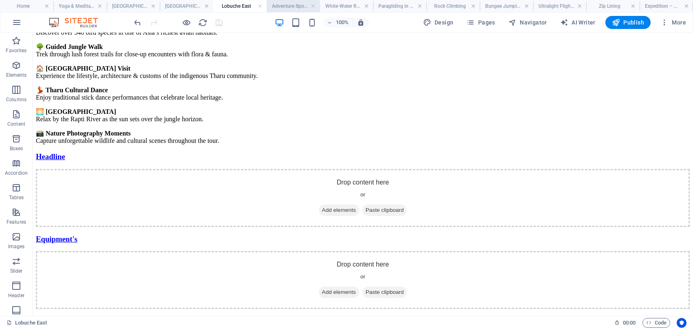
click at [287, 7] on h4 "Adventure Sports in [GEOGRAPHIC_DATA]" at bounding box center [293, 6] width 53 height 9
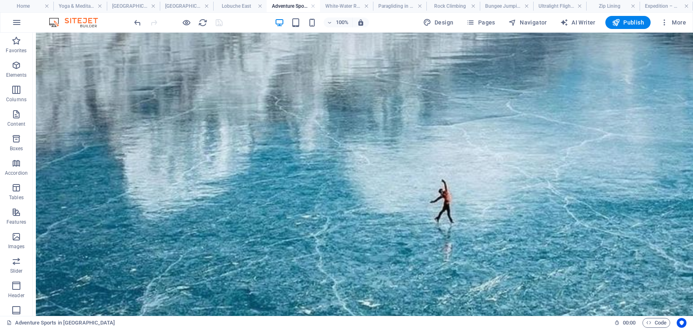
scroll to position [425, 0]
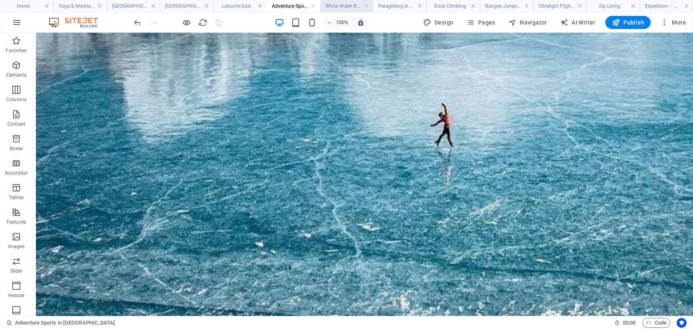
click at [337, 3] on h4 "White-Water Rafting" at bounding box center [346, 6] width 53 height 9
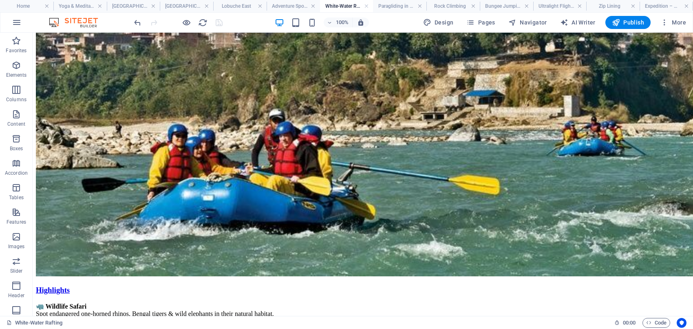
scroll to position [250, 0]
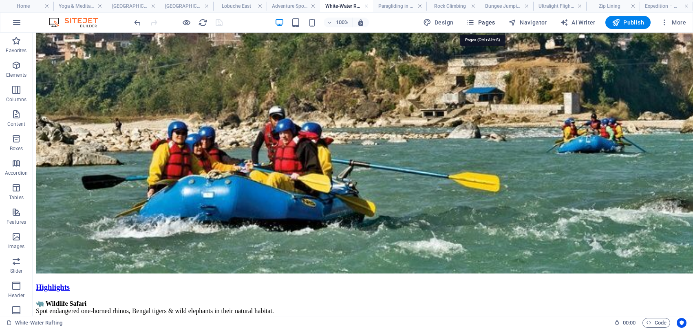
click at [473, 20] on icon "button" at bounding box center [470, 22] width 8 height 8
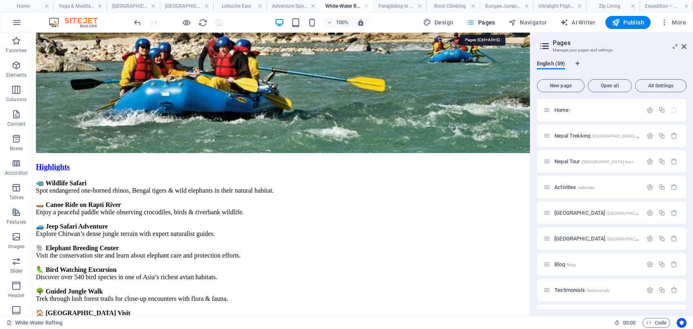
click at [473, 23] on icon "button" at bounding box center [470, 22] width 8 height 8
click at [684, 44] on icon at bounding box center [684, 46] width 5 height 7
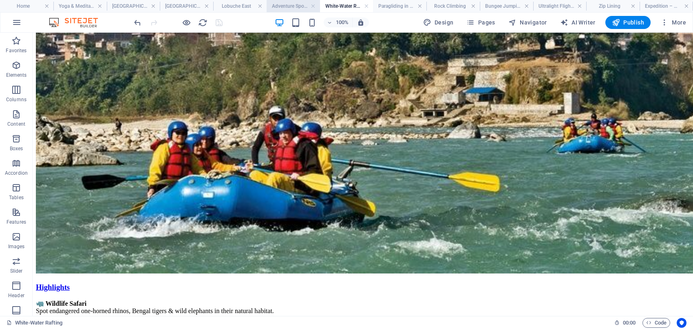
click at [274, 2] on h4 "Adventure Sports in [GEOGRAPHIC_DATA]" at bounding box center [293, 6] width 53 height 9
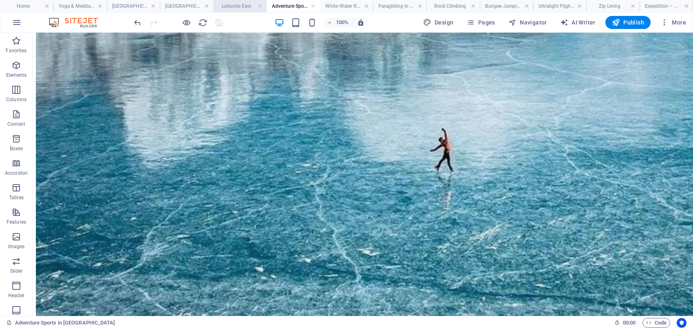
scroll to position [425, 0]
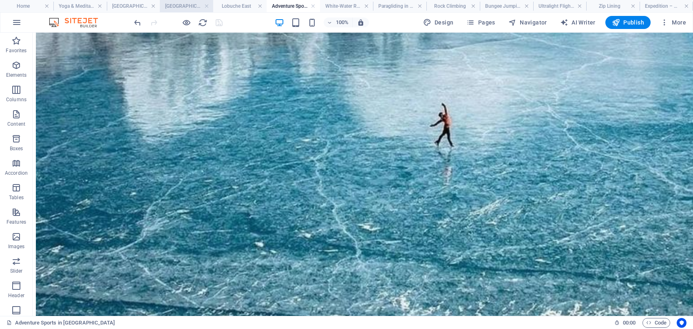
click at [184, 3] on h4 "[GEOGRAPHIC_DATA]" at bounding box center [186, 6] width 53 height 9
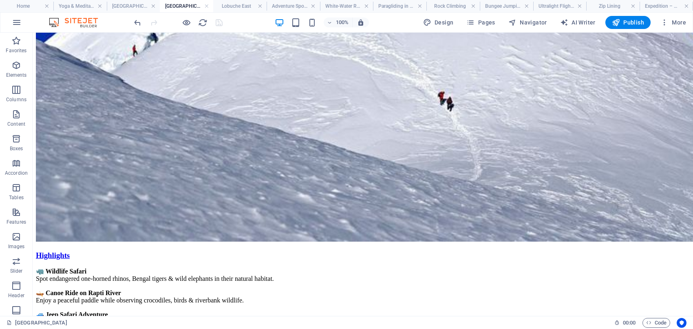
scroll to position [255, 0]
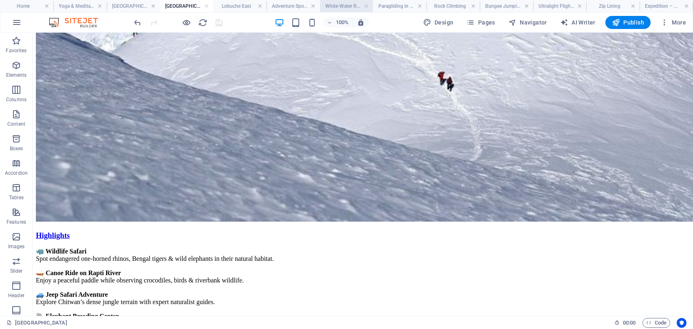
click at [340, 8] on h4 "White-Water Rafting" at bounding box center [346, 6] width 53 height 9
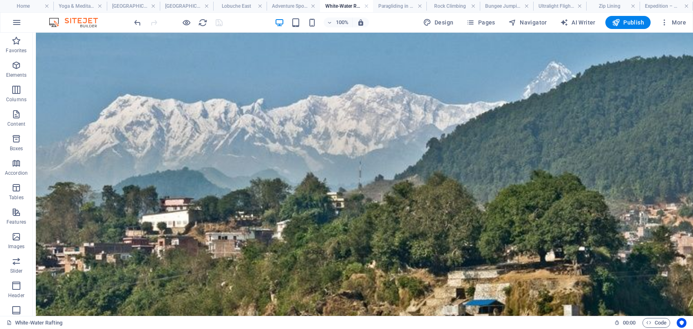
scroll to position [250, 0]
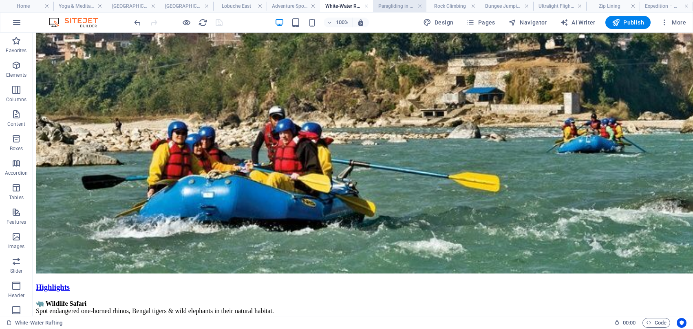
click at [396, 7] on h4 "Paragliding in [GEOGRAPHIC_DATA]" at bounding box center [399, 6] width 53 height 9
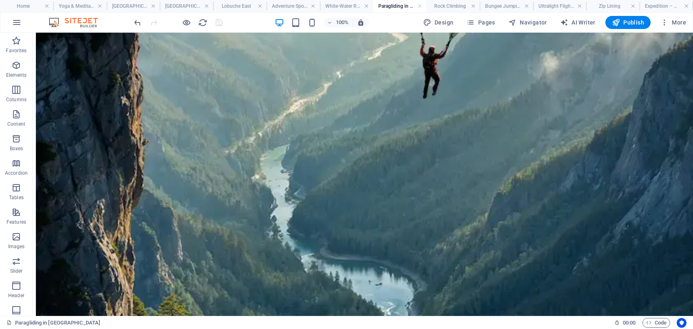
scroll to position [461, 0]
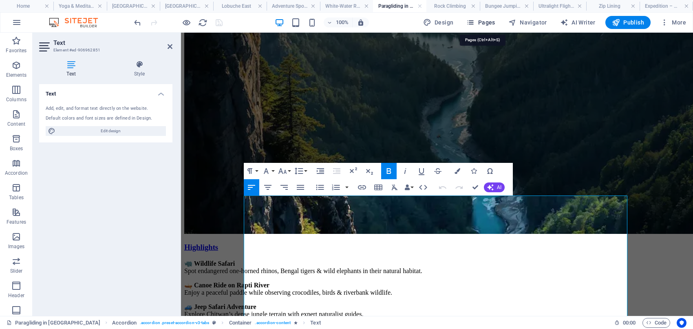
click at [472, 18] on icon "button" at bounding box center [470, 22] width 8 height 8
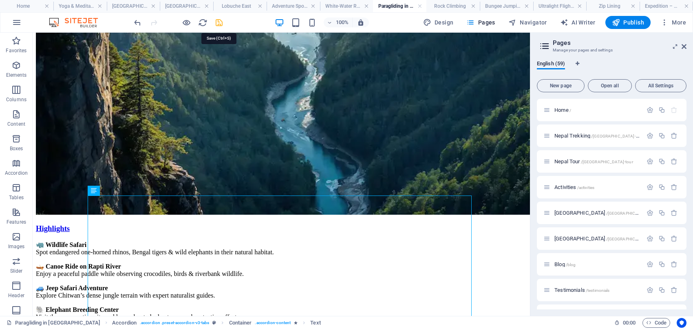
click at [222, 20] on icon "save" at bounding box center [218, 22] width 9 height 9
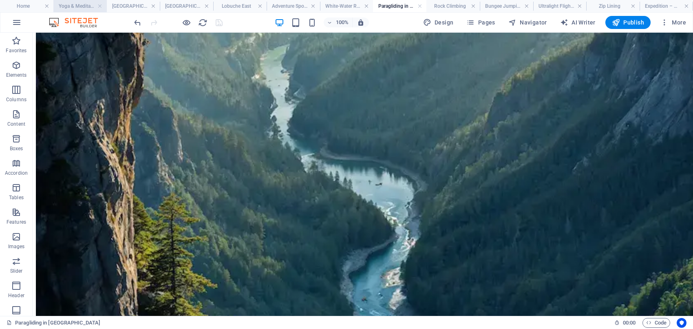
click at [82, 4] on h4 "Yoga & Meditation in [GEOGRAPHIC_DATA]" at bounding box center [79, 6] width 53 height 9
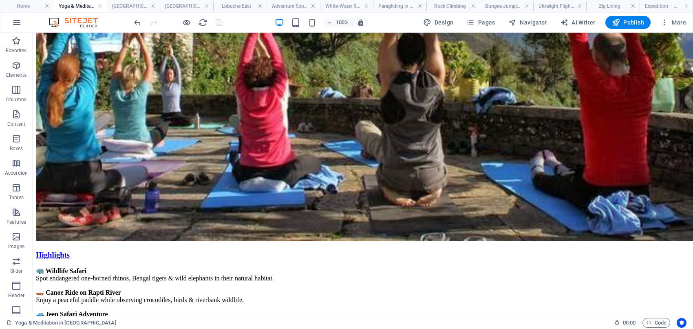
scroll to position [237, 0]
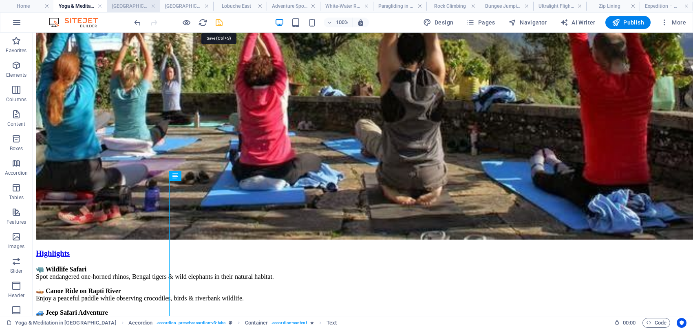
click at [217, 22] on icon "save" at bounding box center [218, 22] width 9 height 9
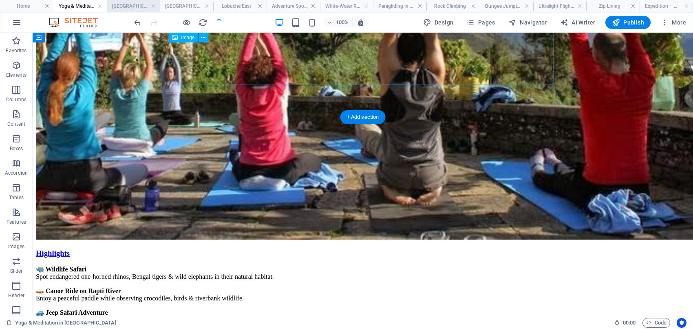
click at [137, 4] on h4 "[GEOGRAPHIC_DATA]" at bounding box center [133, 6] width 53 height 9
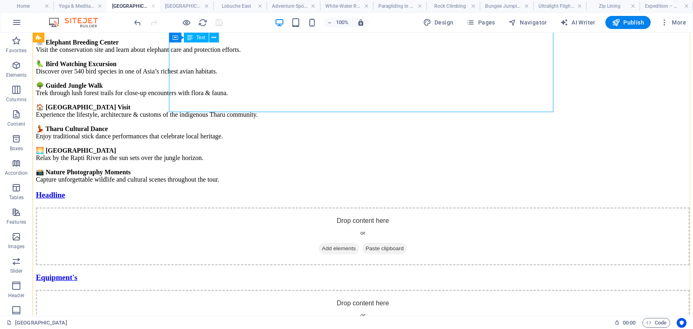
scroll to position [461, 0]
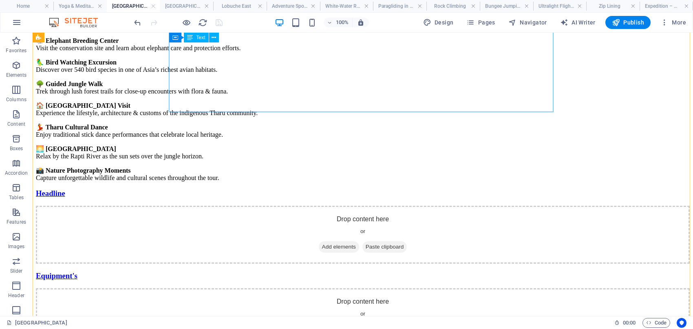
click at [358, 66] on div "🦏 Wildlife Safari Spot endangered one-horned rhinos, Bengal tigers & wild eleph…" at bounding box center [363, 77] width 654 height 210
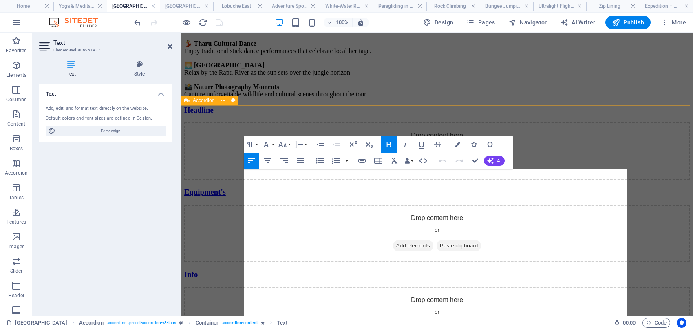
scroll to position [209, 0]
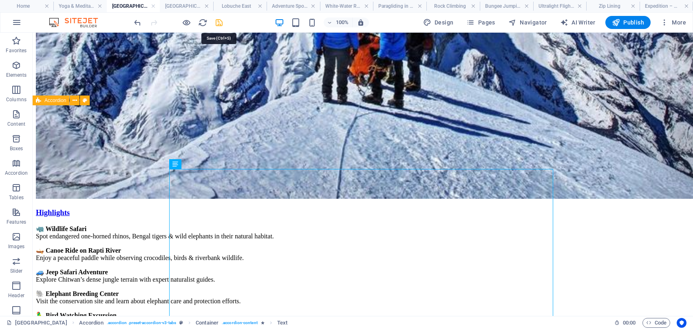
click at [221, 23] on icon "save" at bounding box center [218, 22] width 9 height 9
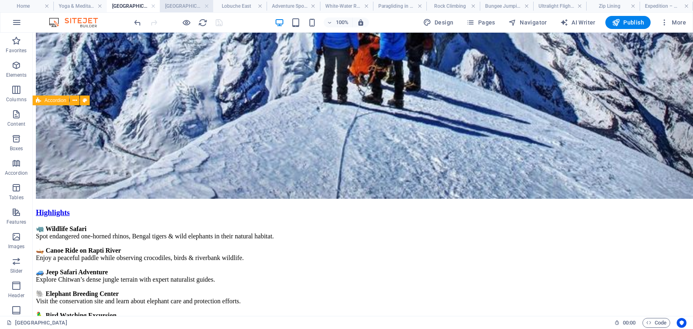
click at [186, 5] on h4 "[GEOGRAPHIC_DATA]" at bounding box center [186, 6] width 53 height 9
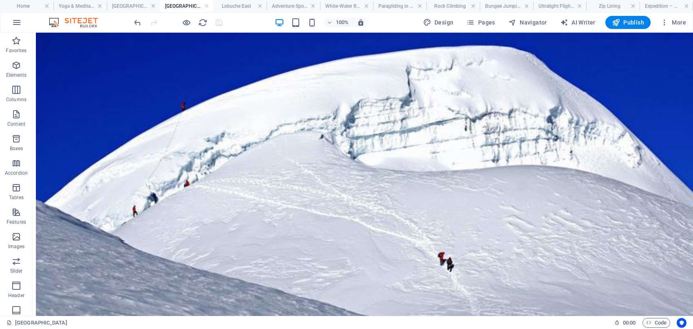
scroll to position [255, 0]
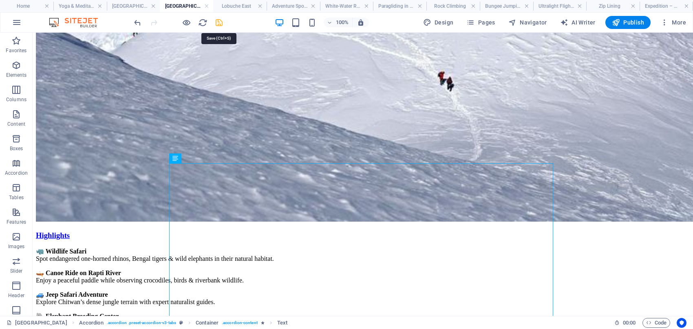
click at [221, 22] on icon "save" at bounding box center [218, 22] width 9 height 9
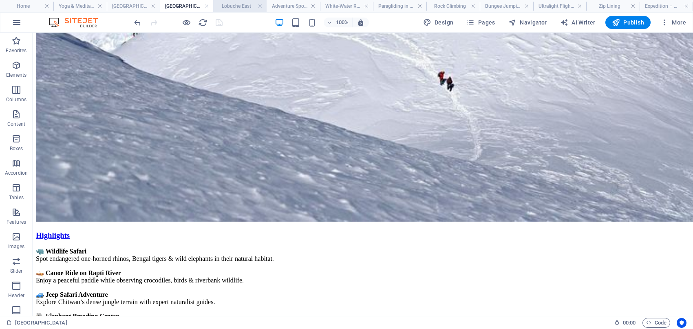
click at [235, 3] on h4 "Lobuche East" at bounding box center [239, 6] width 53 height 9
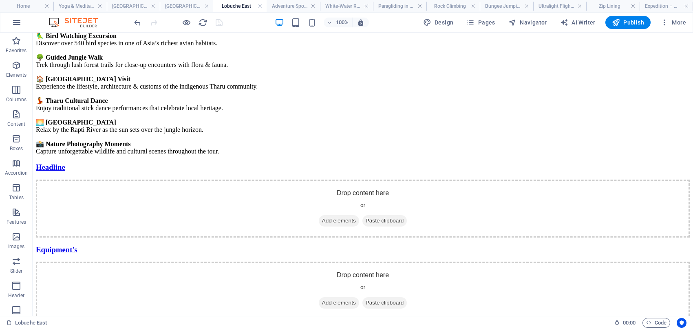
scroll to position [787, 0]
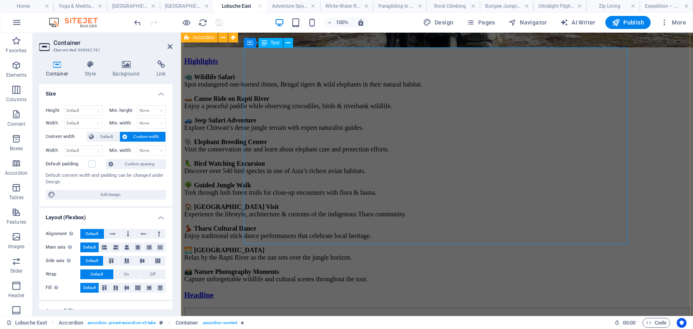
scroll to position [498, 0]
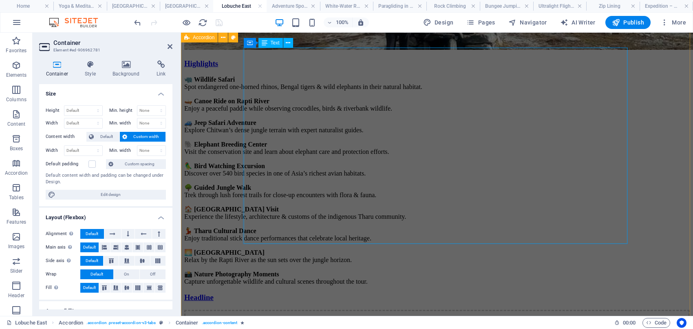
click at [358, 121] on div "🦏 Wildlife Safari Spot endangered one-horned rhinos, Bengal tigers & wild eleph…" at bounding box center [437, 180] width 506 height 210
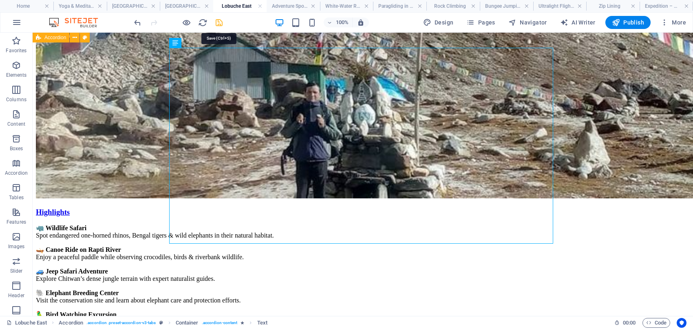
click at [219, 21] on icon "save" at bounding box center [218, 22] width 9 height 9
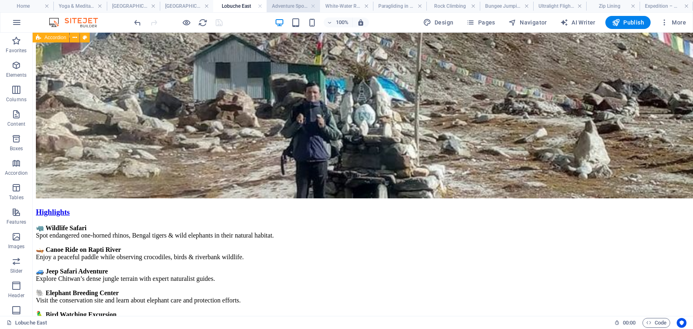
click at [287, 5] on h4 "Adventure Sports in [GEOGRAPHIC_DATA]" at bounding box center [293, 6] width 53 height 9
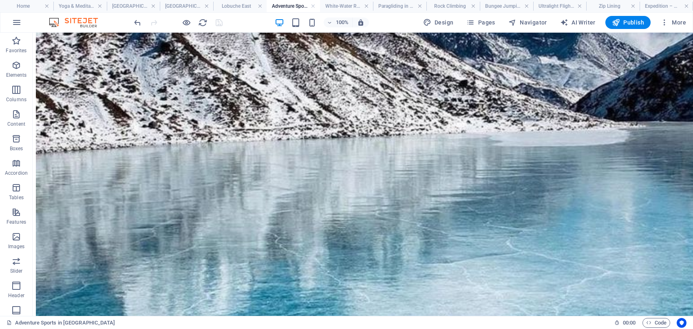
scroll to position [425, 0]
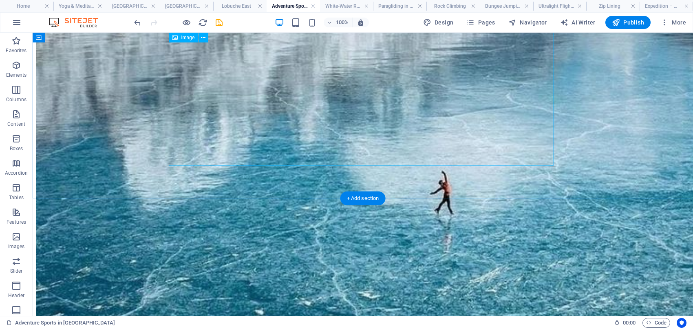
scroll to position [391, 0]
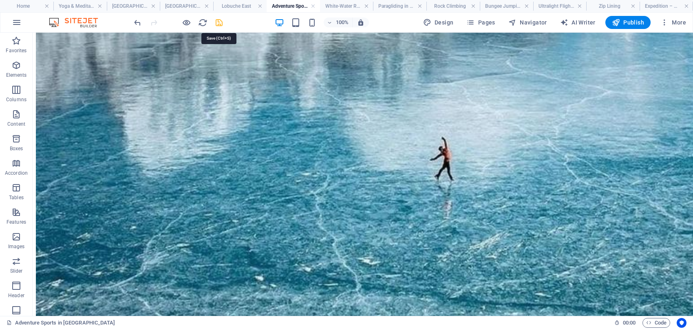
click at [221, 21] on icon "save" at bounding box center [218, 22] width 9 height 9
click at [335, 8] on h4 "White-Water Rafting" at bounding box center [346, 6] width 53 height 9
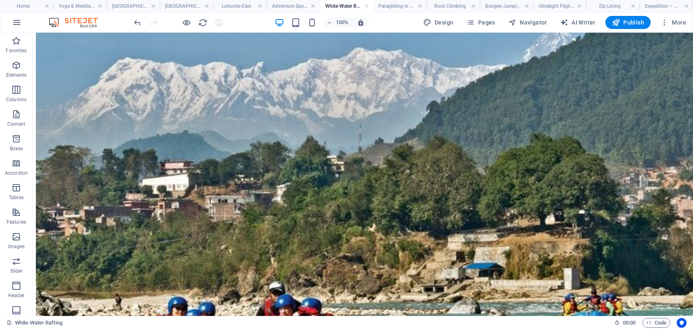
scroll to position [250, 0]
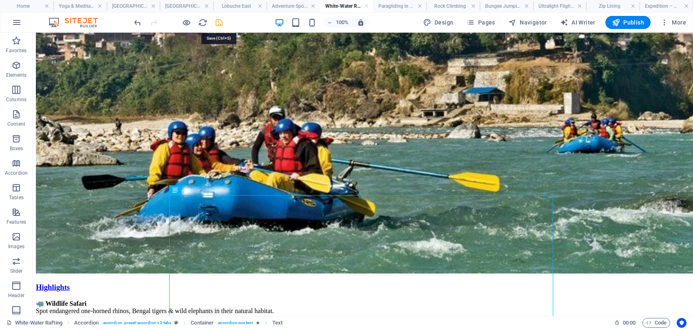
click at [217, 23] on icon "save" at bounding box center [218, 22] width 9 height 9
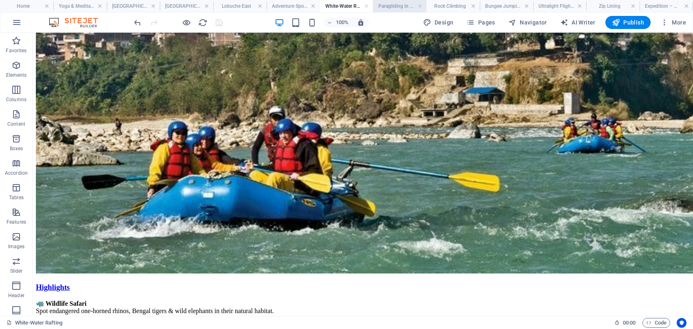
click at [398, 4] on h4 "Paragliding in [GEOGRAPHIC_DATA]" at bounding box center [399, 6] width 53 height 9
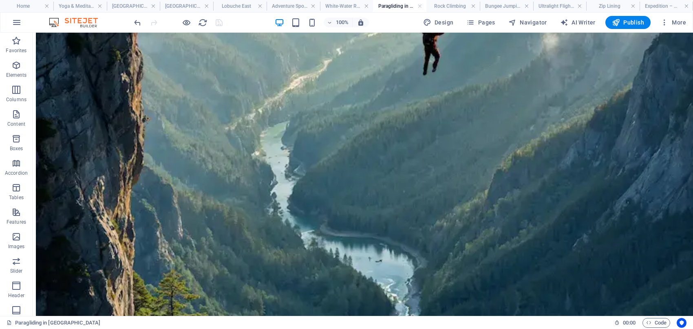
scroll to position [461, 0]
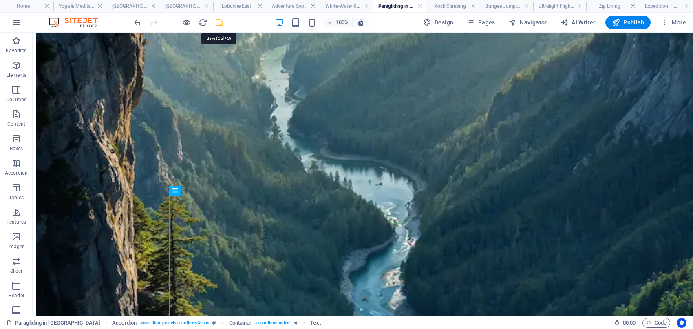
click at [220, 22] on icon "save" at bounding box center [218, 22] width 9 height 9
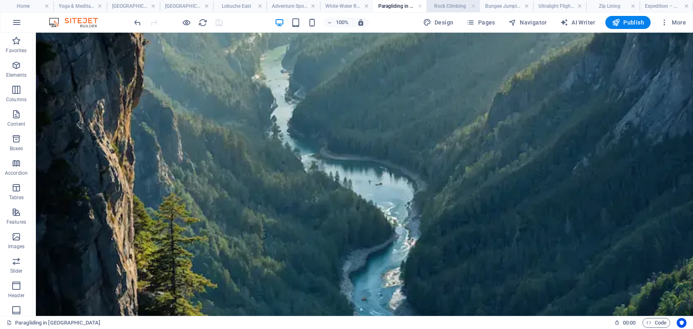
click at [448, 3] on h4 "Rock Climbing" at bounding box center [452, 6] width 53 height 9
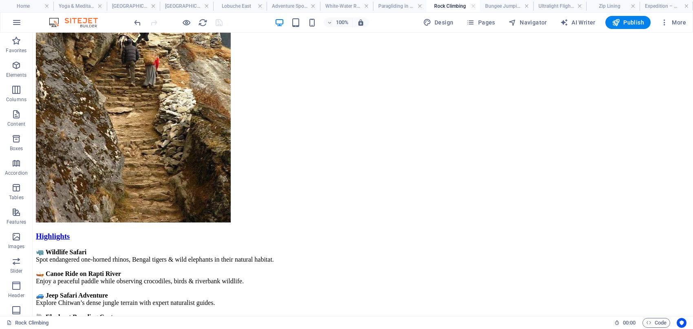
scroll to position [244, 0]
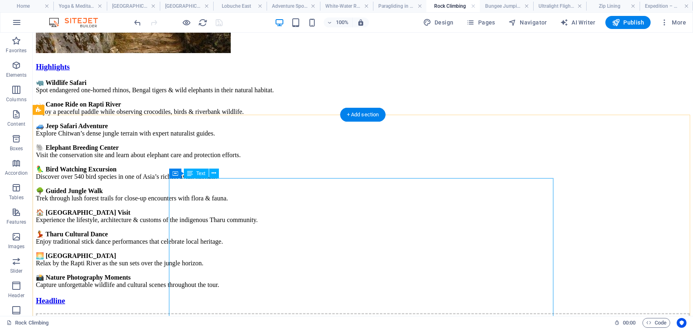
click at [433, 233] on div "🦏 Wildlife Safari Spot endangered one-horned rhinos, Bengal tigers & wild eleph…" at bounding box center [363, 184] width 654 height 210
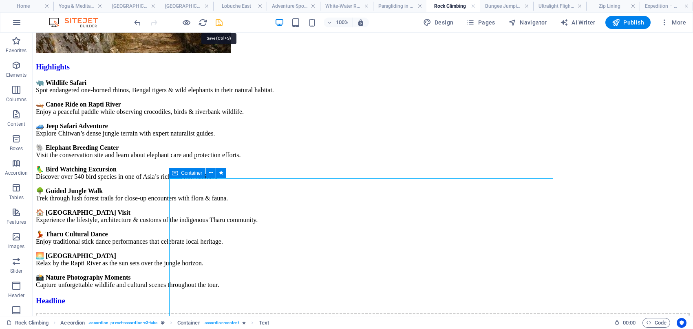
click at [219, 23] on icon "save" at bounding box center [218, 22] width 9 height 9
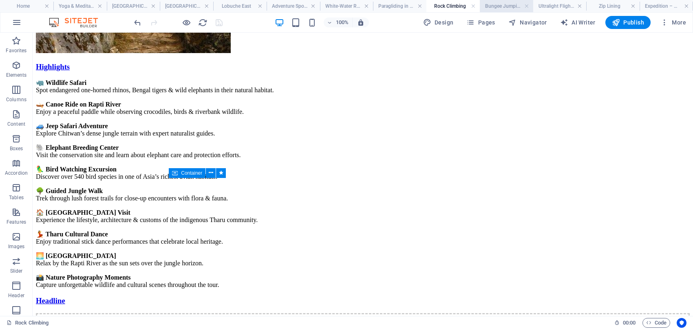
click at [496, 4] on h4 "Bungee Jumping" at bounding box center [506, 6] width 53 height 9
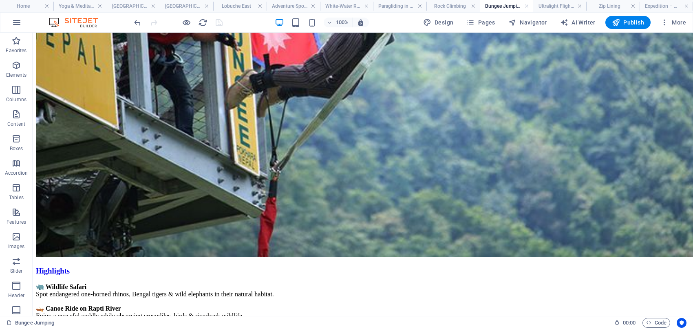
scroll to position [223, 0]
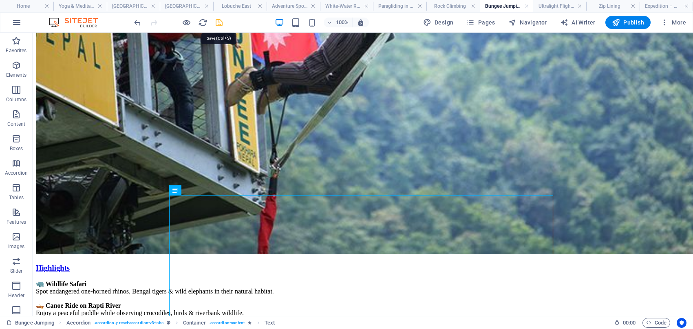
drag, startPoint x: 219, startPoint y: 22, endPoint x: 466, endPoint y: 31, distance: 246.8
click at [219, 22] on icon "save" at bounding box center [218, 22] width 9 height 9
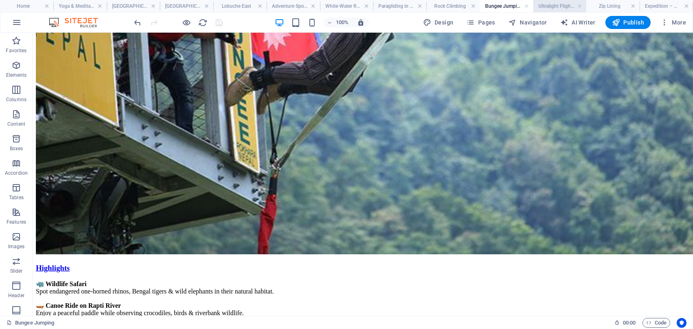
click at [557, 6] on h4 "Ultralight Flights" at bounding box center [559, 6] width 53 height 9
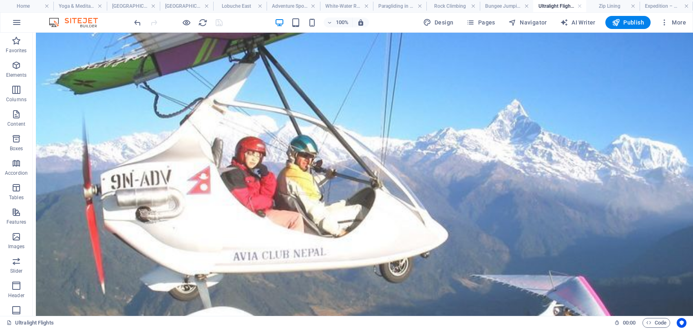
scroll to position [273, 0]
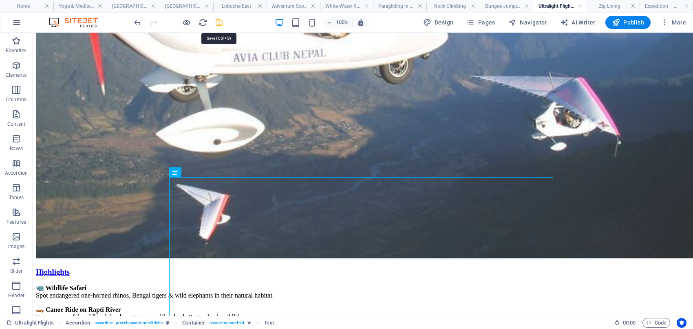
click at [219, 21] on icon "save" at bounding box center [218, 22] width 9 height 9
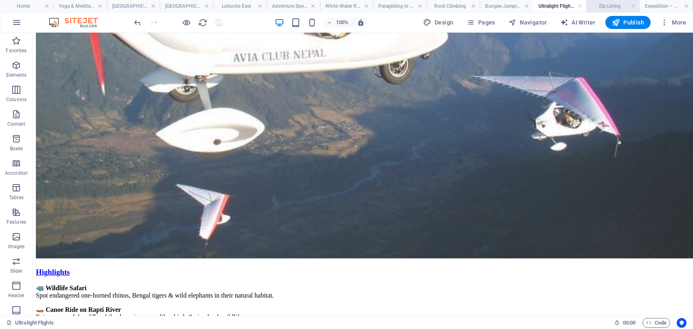
click at [605, 8] on h4 "Zip Lining" at bounding box center [612, 6] width 53 height 9
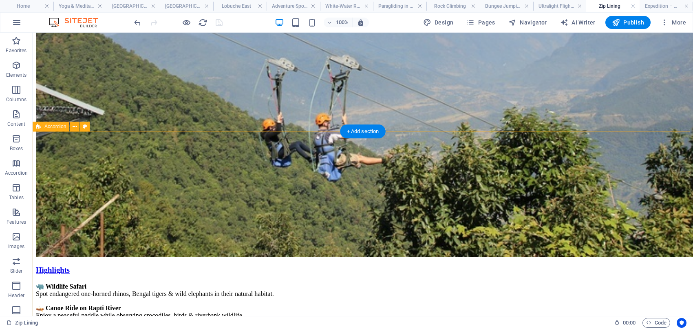
scroll to position [223, 0]
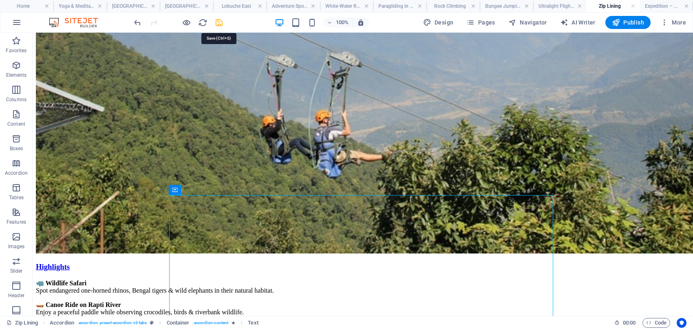
drag, startPoint x: 215, startPoint y: 22, endPoint x: 625, endPoint y: 45, distance: 410.8
click at [215, 22] on icon "save" at bounding box center [218, 22] width 9 height 9
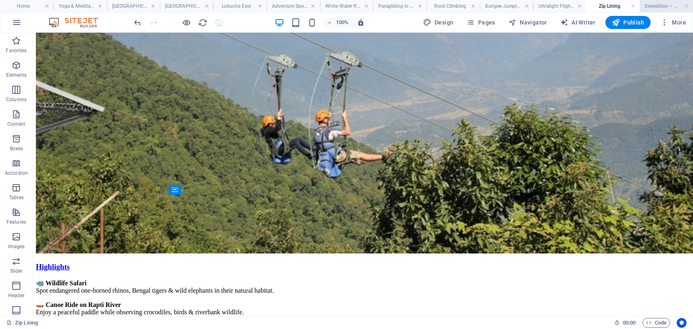
click at [656, 5] on h4 "Expedition – Nepal's Eight-Thousanders" at bounding box center [666, 6] width 53 height 9
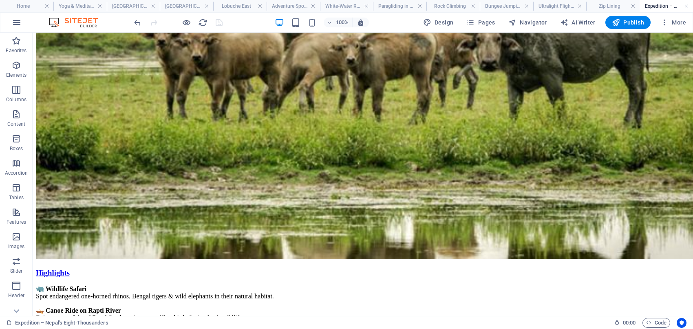
scroll to position [182, 0]
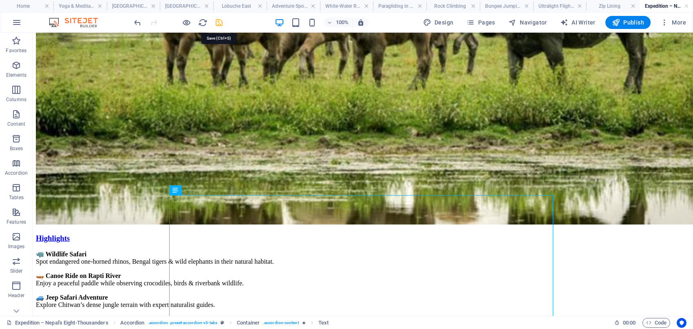
click at [216, 19] on icon "save" at bounding box center [218, 22] width 9 height 9
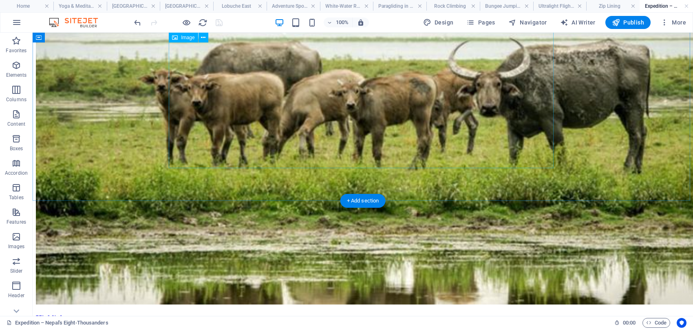
scroll to position [97, 0]
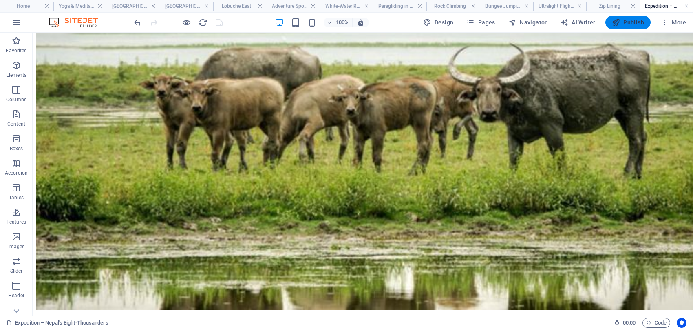
drag, startPoint x: 633, startPoint y: 22, endPoint x: 586, endPoint y: 11, distance: 48.4
click at [633, 22] on span "Publish" at bounding box center [628, 22] width 32 height 8
click at [31, 7] on h4 "Home" at bounding box center [26, 6] width 53 height 9
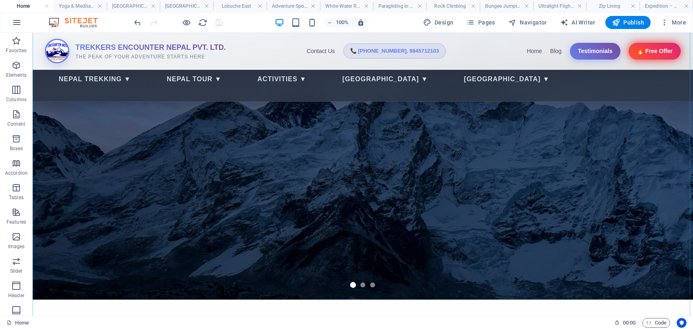
scroll to position [85, 0]
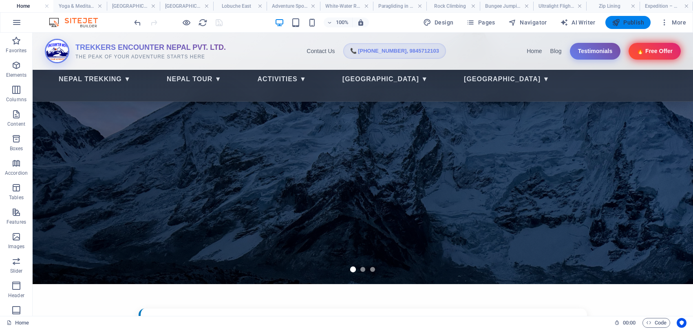
drag, startPoint x: 627, startPoint y: 19, endPoint x: 353, endPoint y: 174, distance: 314.0
click at [627, 19] on span "Publish" at bounding box center [628, 22] width 32 height 8
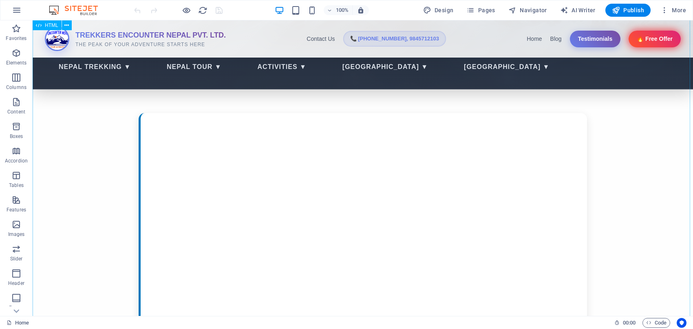
scroll to position [289, 0]
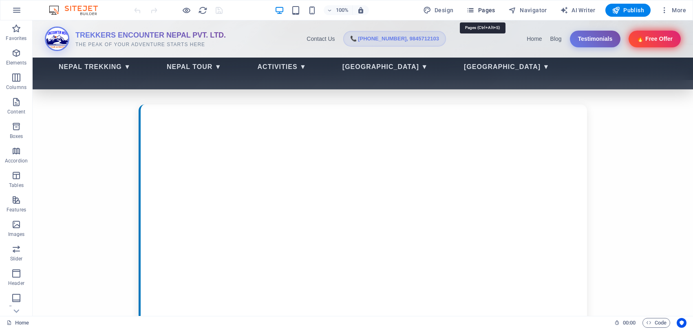
click at [475, 11] on icon "button" at bounding box center [470, 10] width 8 height 8
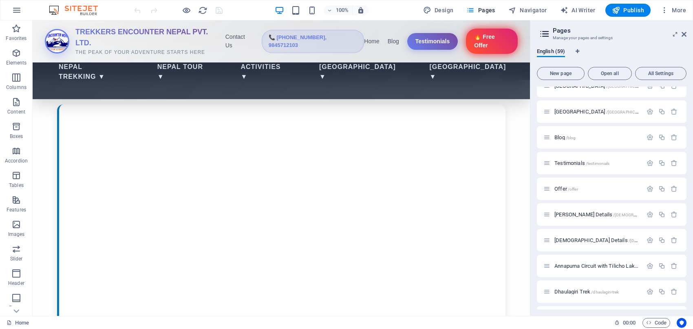
scroll to position [119, 0]
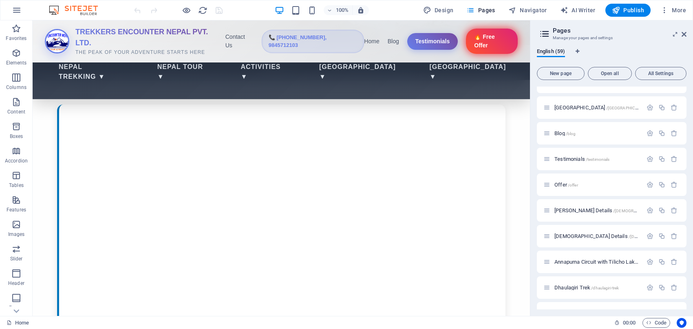
click at [531, 179] on div at bounding box center [531, 167] width 2 height 295
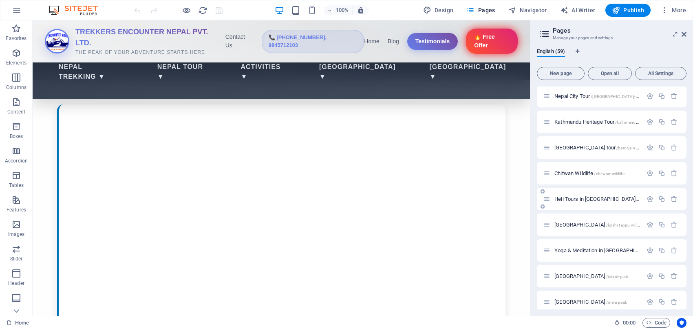
click at [573, 196] on span "Heli Tours in [GEOGRAPHIC_DATA] /heli-tours-in-[GEOGRAPHIC_DATA]" at bounding box center [628, 199] width 149 height 6
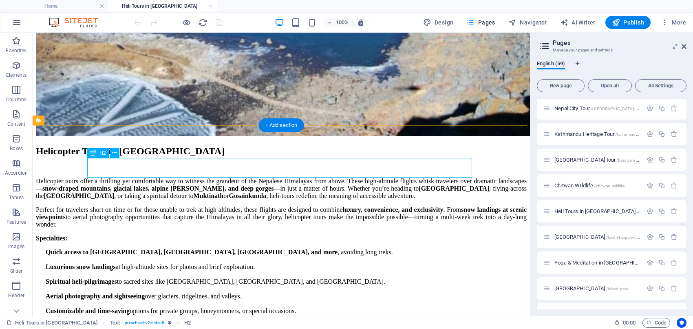
scroll to position [241, 0]
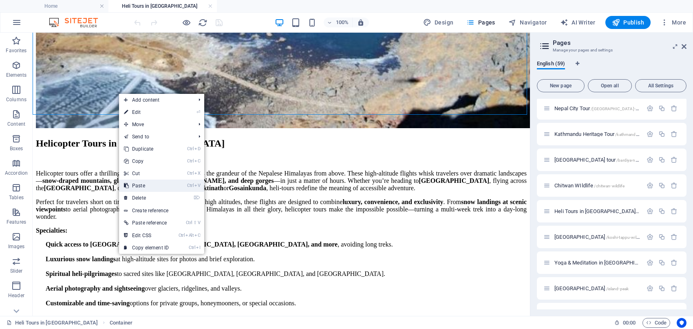
click at [150, 184] on link "Ctrl V Paste" at bounding box center [146, 185] width 55 height 12
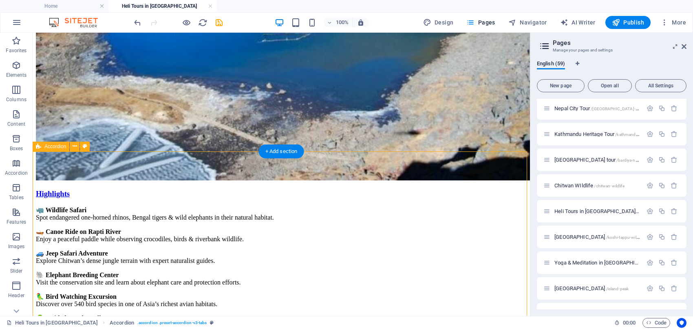
scroll to position [133, 0]
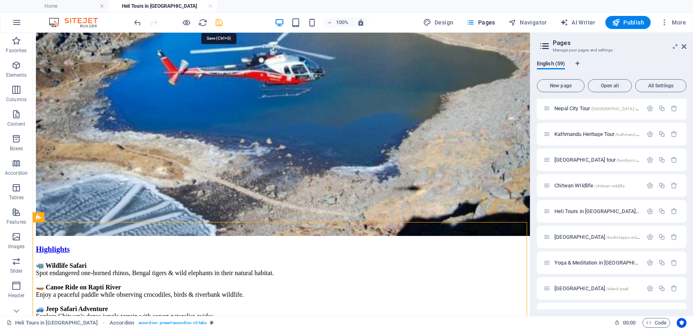
click at [221, 20] on icon "save" at bounding box center [218, 22] width 9 height 9
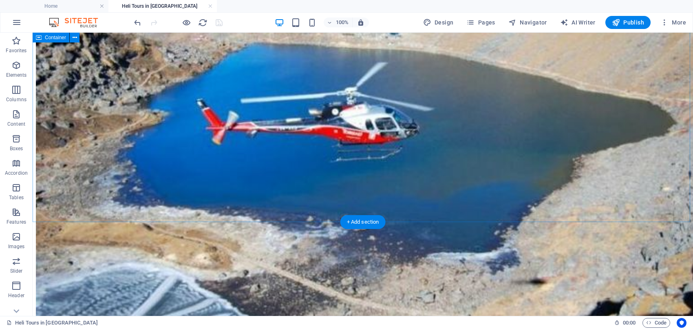
drag, startPoint x: 50, startPoint y: 100, endPoint x: 53, endPoint y: 108, distance: 8.8
click at [622, 22] on span "Publish" at bounding box center [628, 22] width 32 height 8
